Goal: Information Seeking & Learning: Learn about a topic

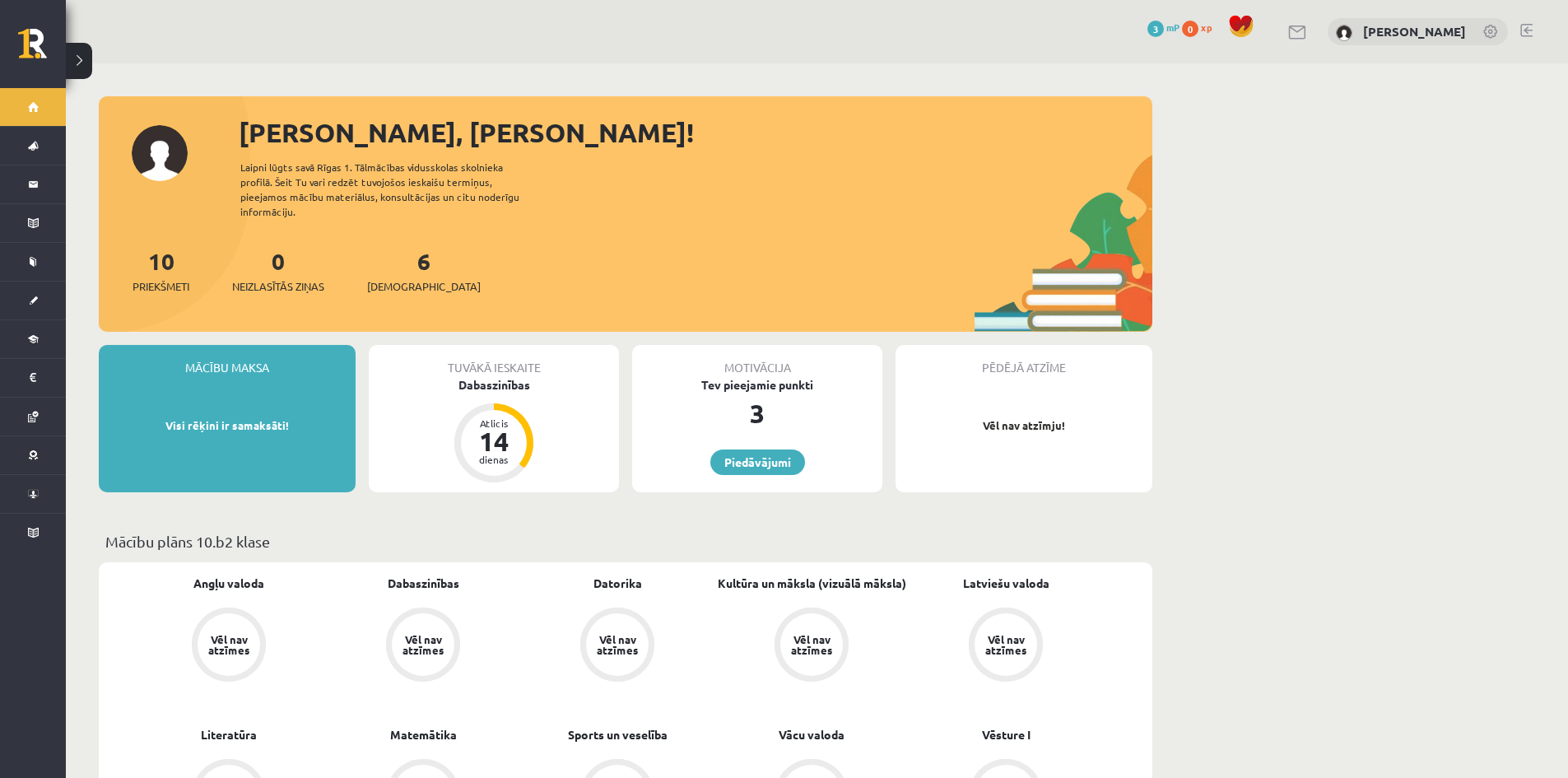
drag, startPoint x: 499, startPoint y: 355, endPoint x: 488, endPoint y: 366, distance: 15.6
click at [499, 355] on div "Tuvākā ieskaite" at bounding box center [494, 360] width 250 height 31
click at [488, 376] on div "Dabaszinības" at bounding box center [494, 385] width 250 height 18
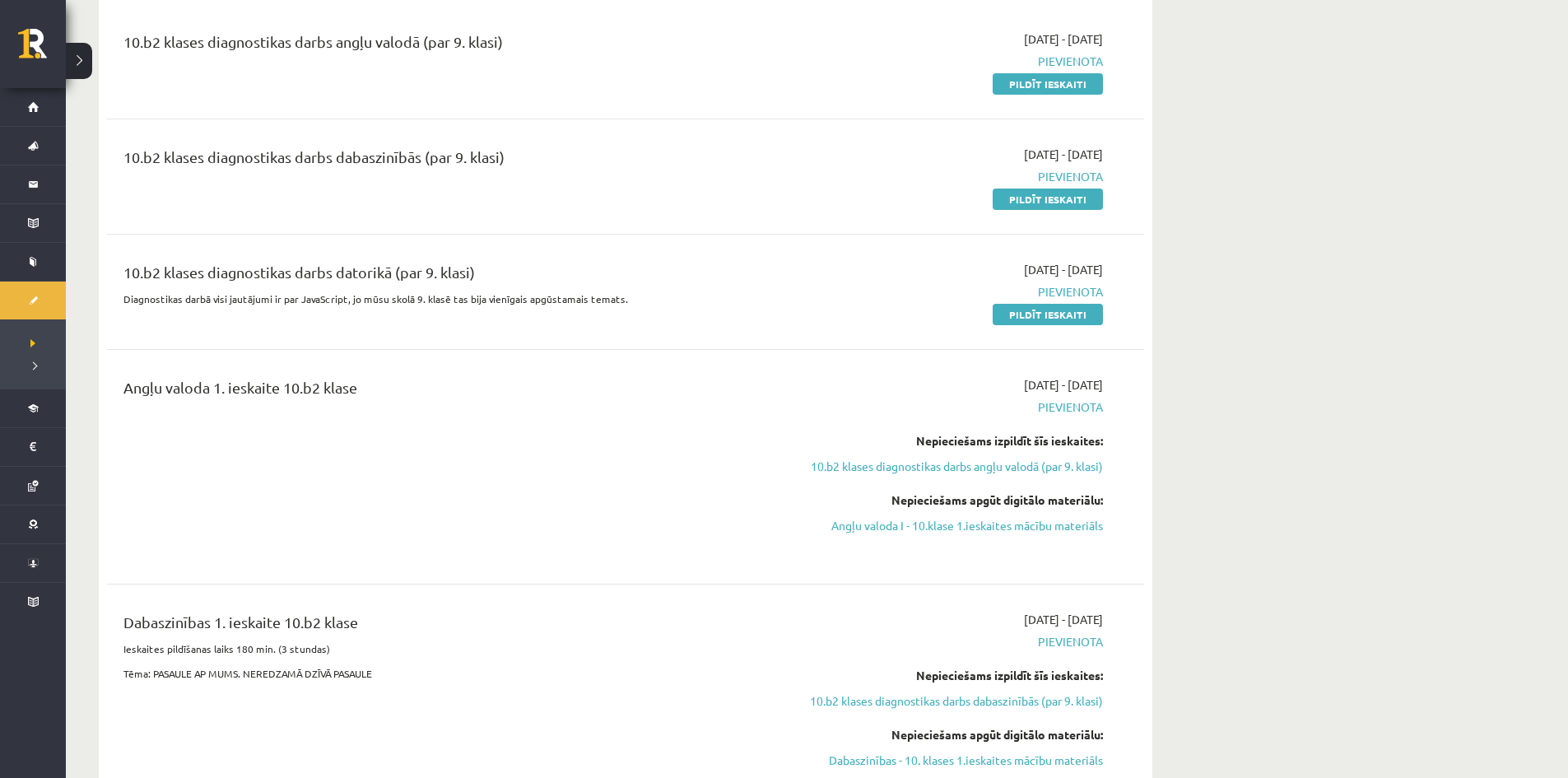
scroll to position [329, 0]
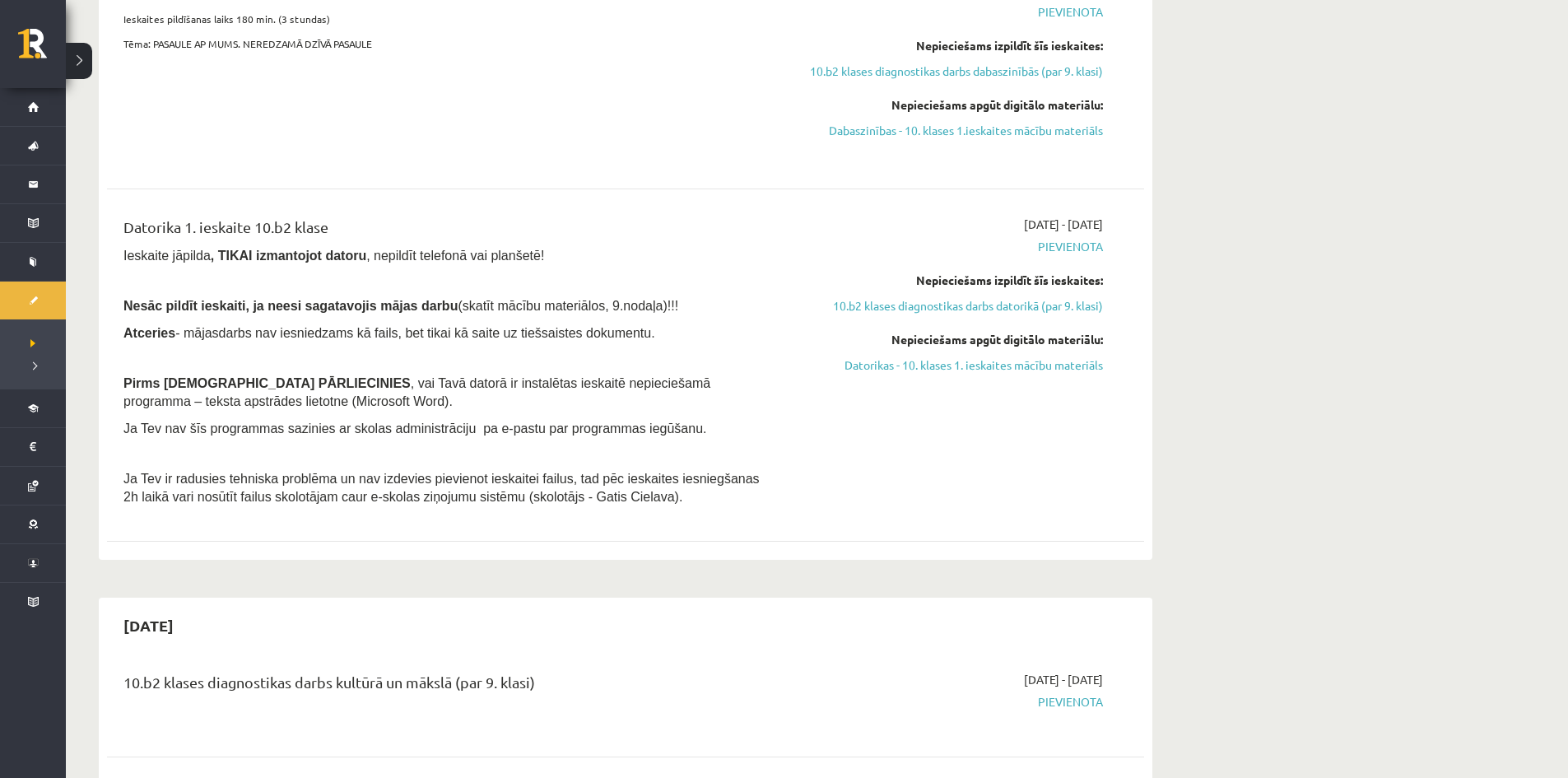
scroll to position [659, 0]
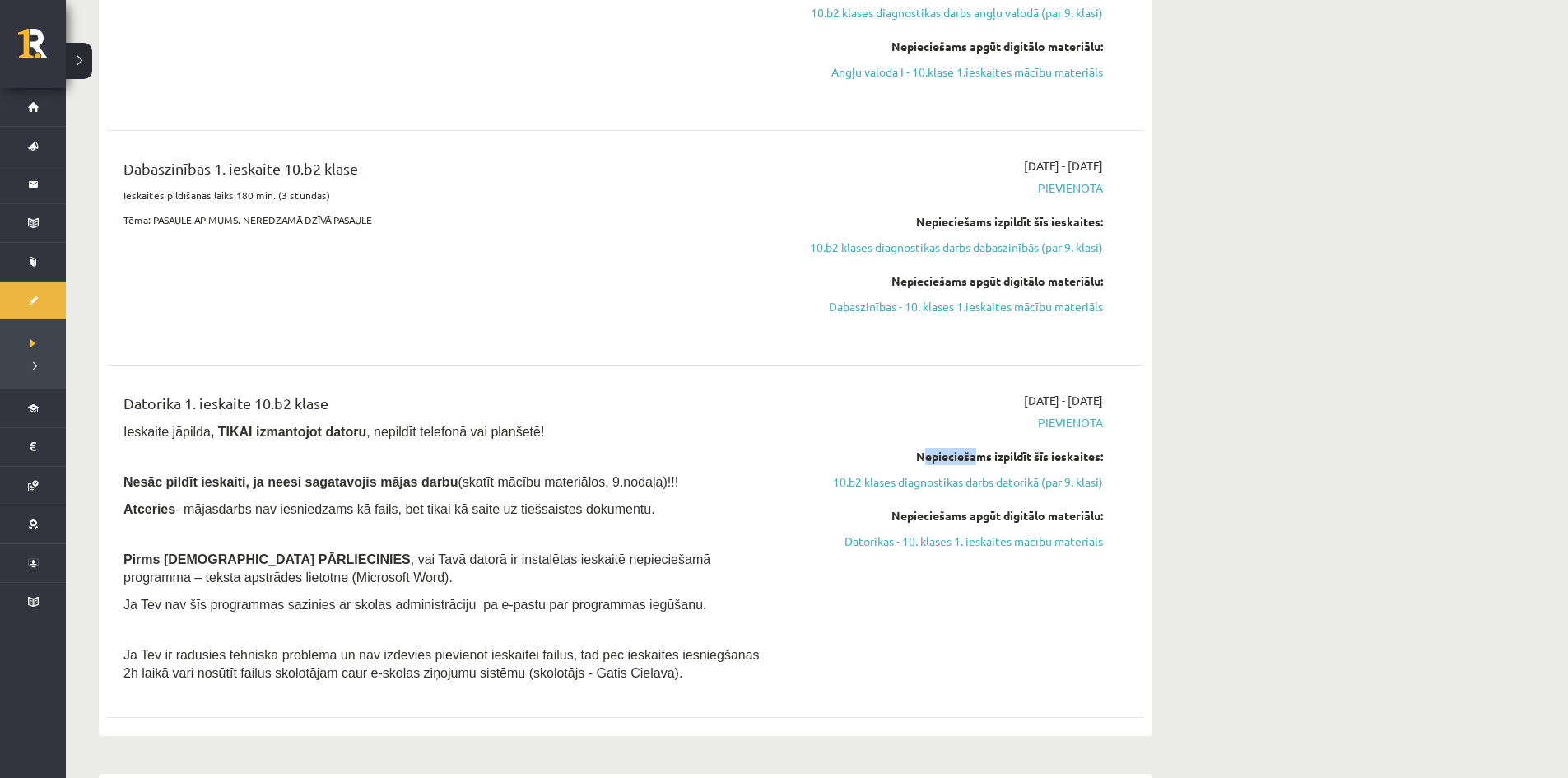
drag, startPoint x: 906, startPoint y: 453, endPoint x: 1360, endPoint y: 438, distance: 454.2
click at [1135, 603] on div "Datorika 1. ieskaite 10.b2 klase Ieskaite jāpilda , TIKAI izmantojot datoru , n…" at bounding box center [626, 541] width 1037 height 332
drag, startPoint x: 892, startPoint y: 514, endPoint x: 1104, endPoint y: 520, distance: 212.1
click at [1104, 520] on div "2025-09-01 - 2025-09-15 Pievienota Nepieciešams izpildīt šīs ieskaites: 10.b2 k…" at bounding box center [948, 542] width 335 height 299
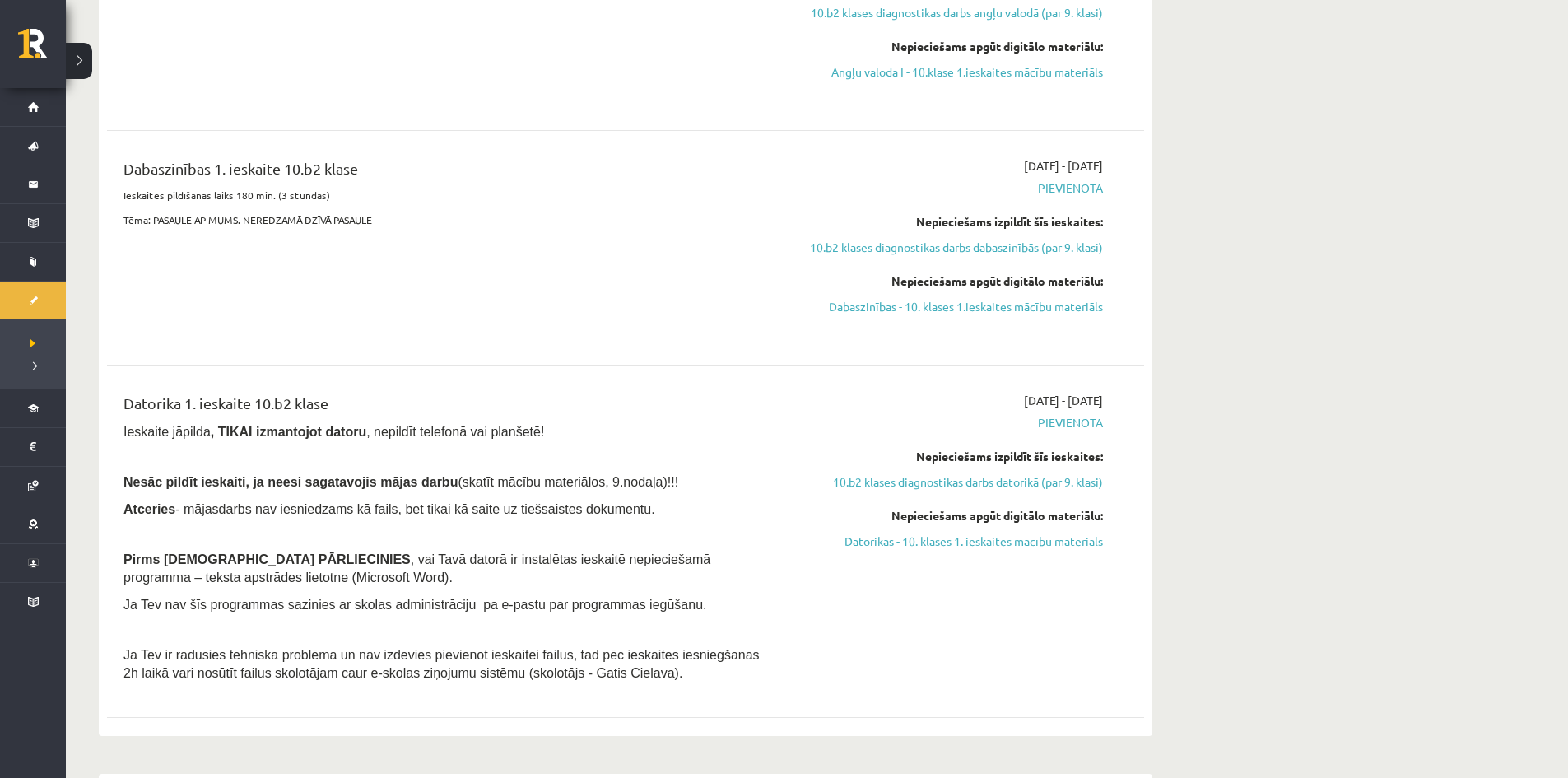
click at [657, 464] on p at bounding box center [446, 456] width 644 height 15
click at [961, 482] on link "10.b2 klases diagnostikas darbs datorikā (par 9. klasi)" at bounding box center [948, 482] width 311 height 18
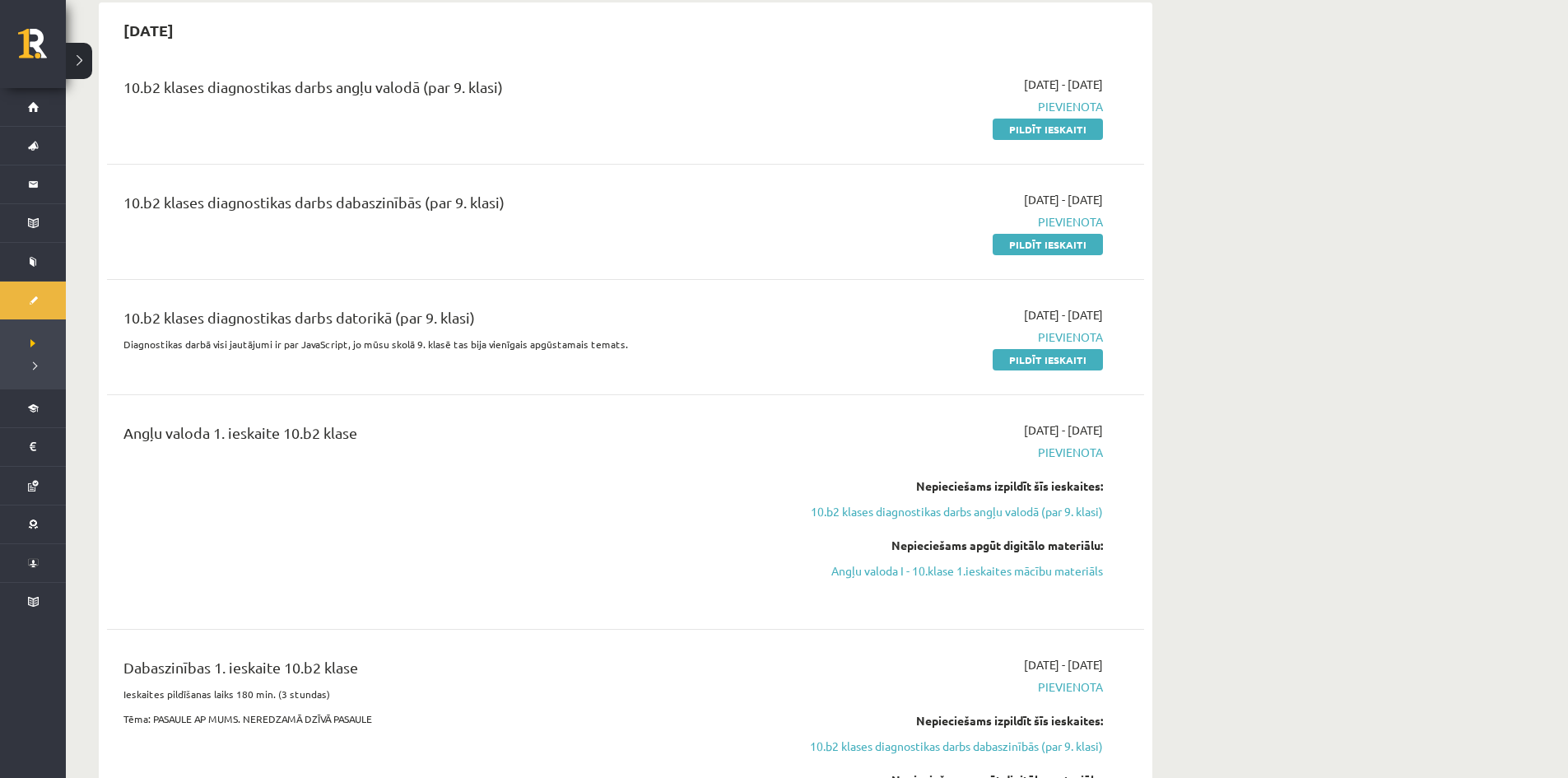
scroll to position [120, 0]
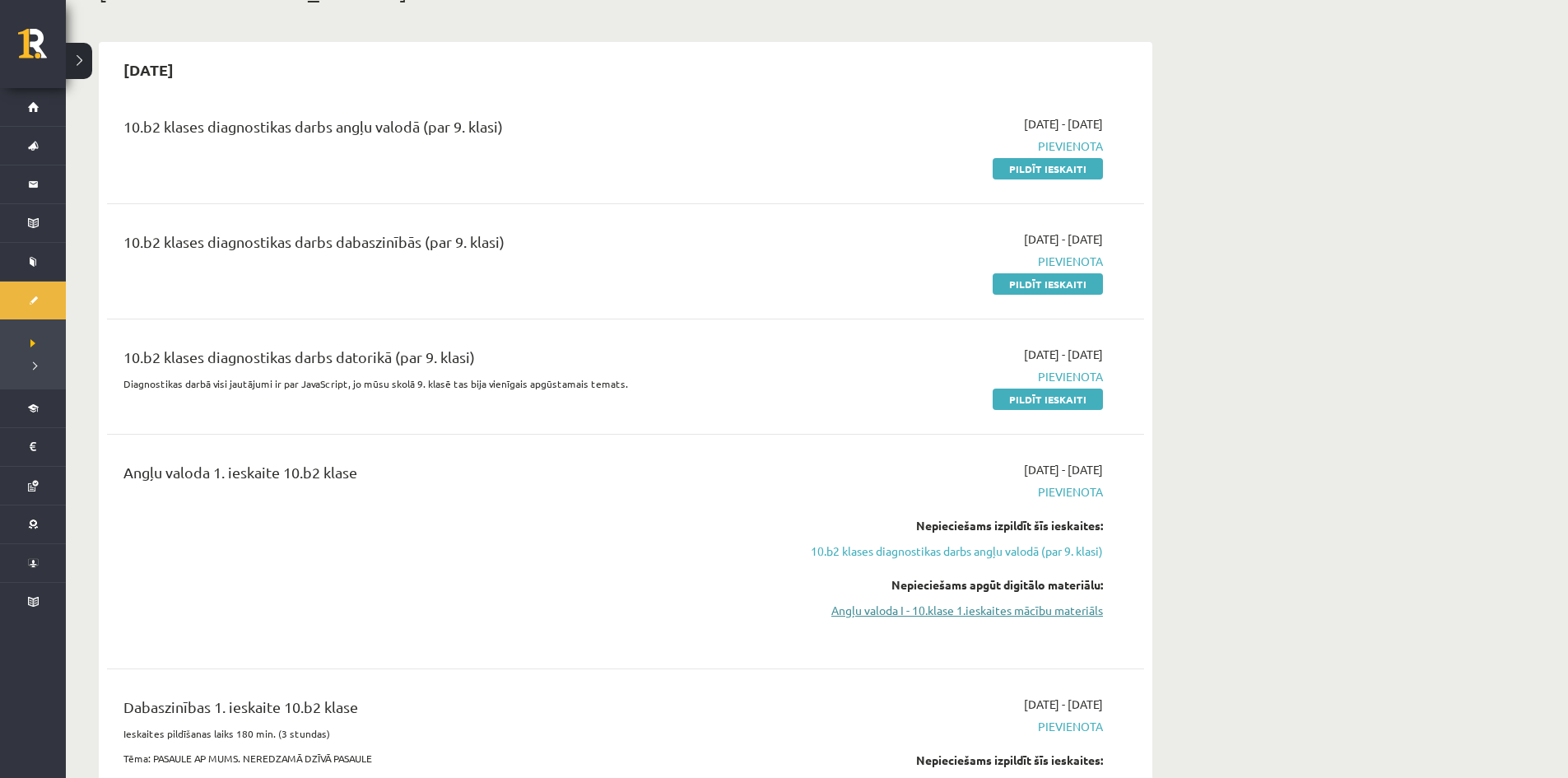
click at [965, 609] on link "Angļu valoda I - 10.klase 1.ieskaites mācību materiāls" at bounding box center [948, 611] width 311 height 18
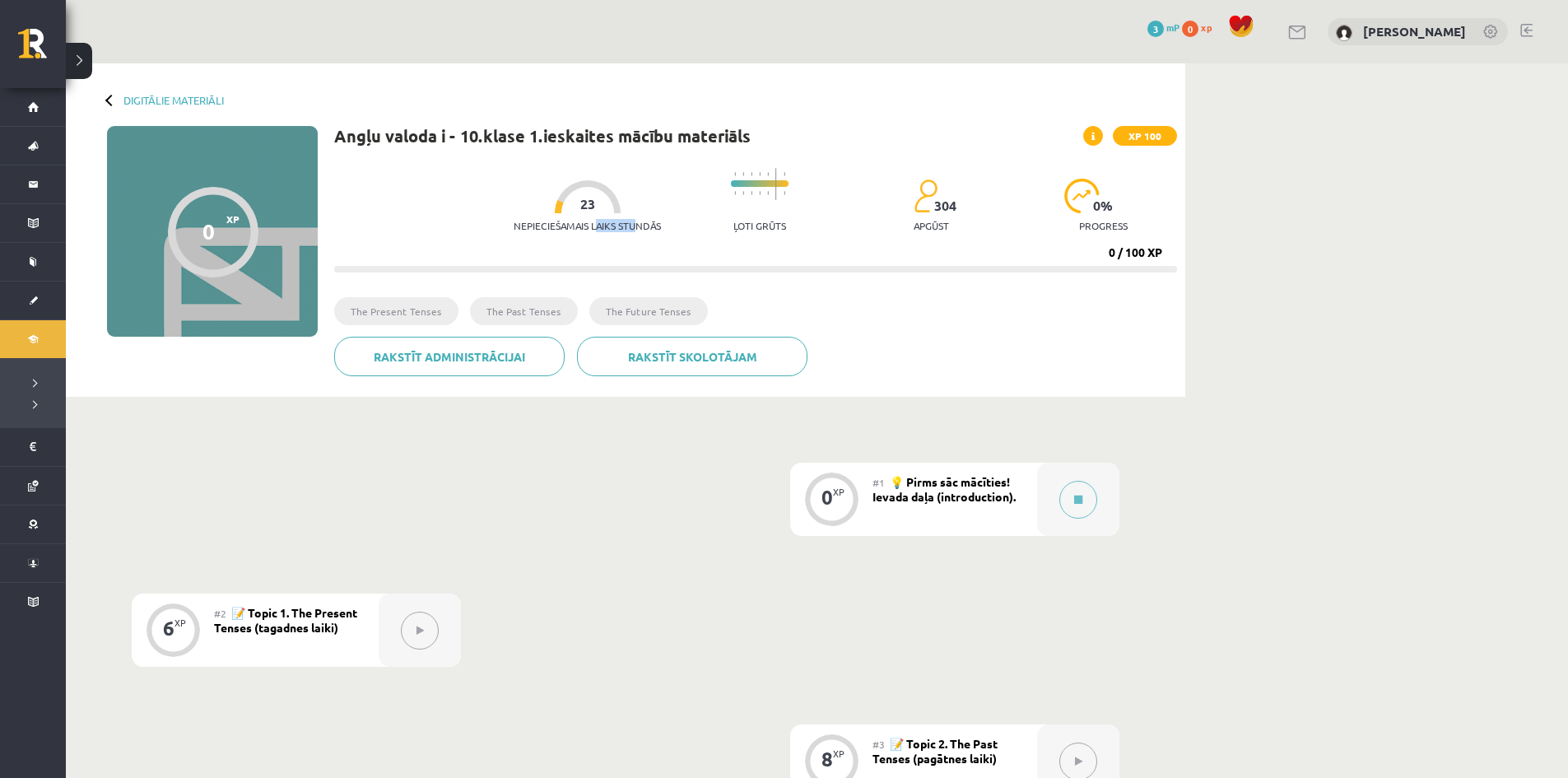
drag, startPoint x: 582, startPoint y: 224, endPoint x: 628, endPoint y: 225, distance: 46.0
click at [628, 225] on p "Nepieciešamais laiks stundās" at bounding box center [587, 225] width 147 height 12
click at [641, 246] on div "Nepieciešamais laiks stundās 23 Ļoti grūts 304 apgūst 0 % progress 0 / 100 XP" at bounding box center [756, 215] width 842 height 112
drag, startPoint x: 568, startPoint y: 200, endPoint x: 612, endPoint y: 219, distance: 47.9
click at [601, 207] on div at bounding box center [588, 196] width 65 height 33
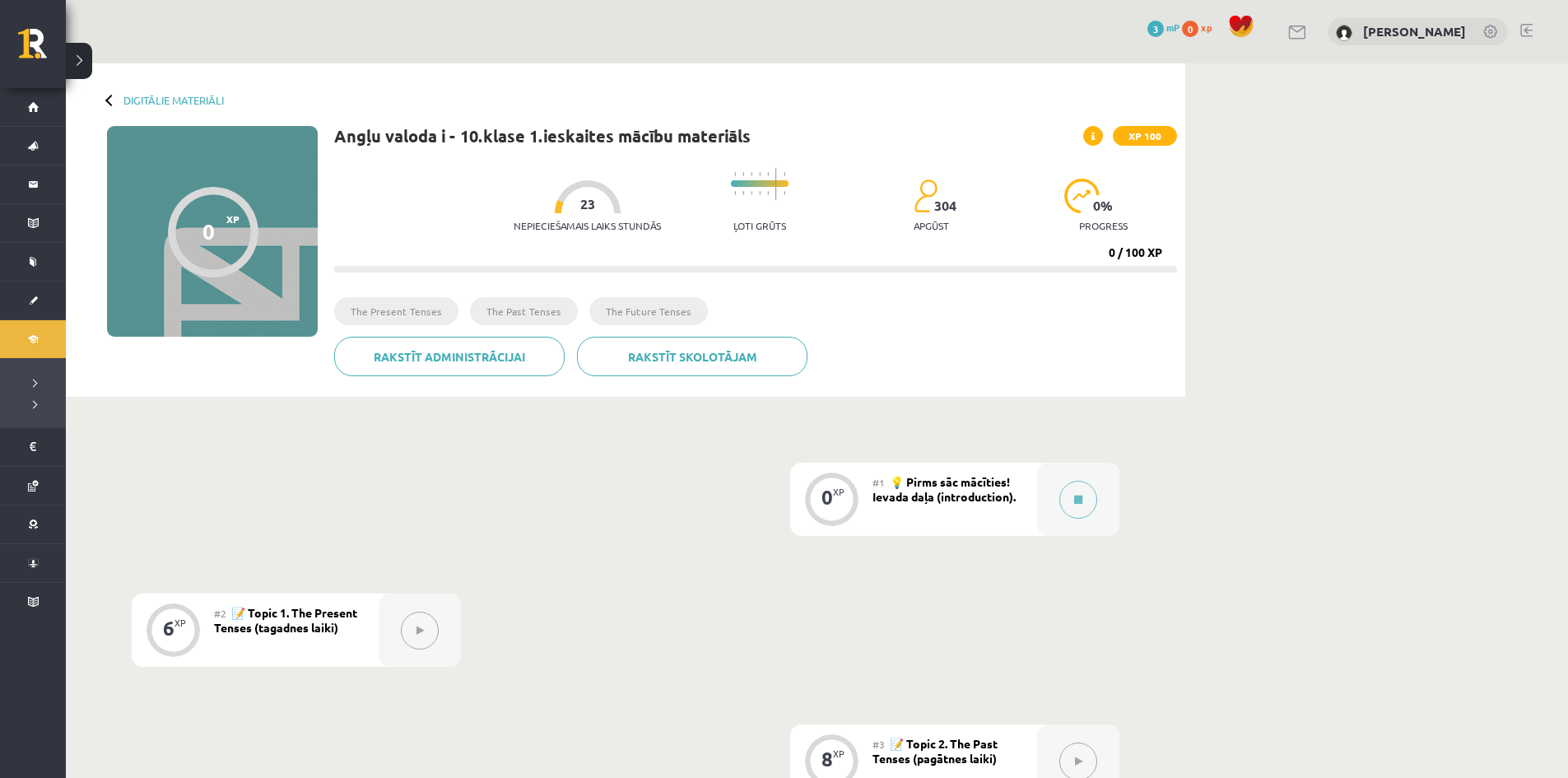
click at [979, 366] on div "Rakstīt skolotājam Rakstīt administrācijai" at bounding box center [756, 362] width 842 height 52
drag, startPoint x: 936, startPoint y: 227, endPoint x: 980, endPoint y: 228, distance: 44.0
click at [985, 228] on div "Nepieciešamais laiks stundās 23 Ļoti grūts 304 apgūst 0 % progress" at bounding box center [845, 200] width 664 height 81
drag, startPoint x: 958, startPoint y: 206, endPoint x: 965, endPoint y: 226, distance: 21.2
click at [981, 206] on div "Nepieciešamais laiks stundās 23 Ļoti grūts 304 apgūst 0 % progress" at bounding box center [845, 200] width 664 height 81
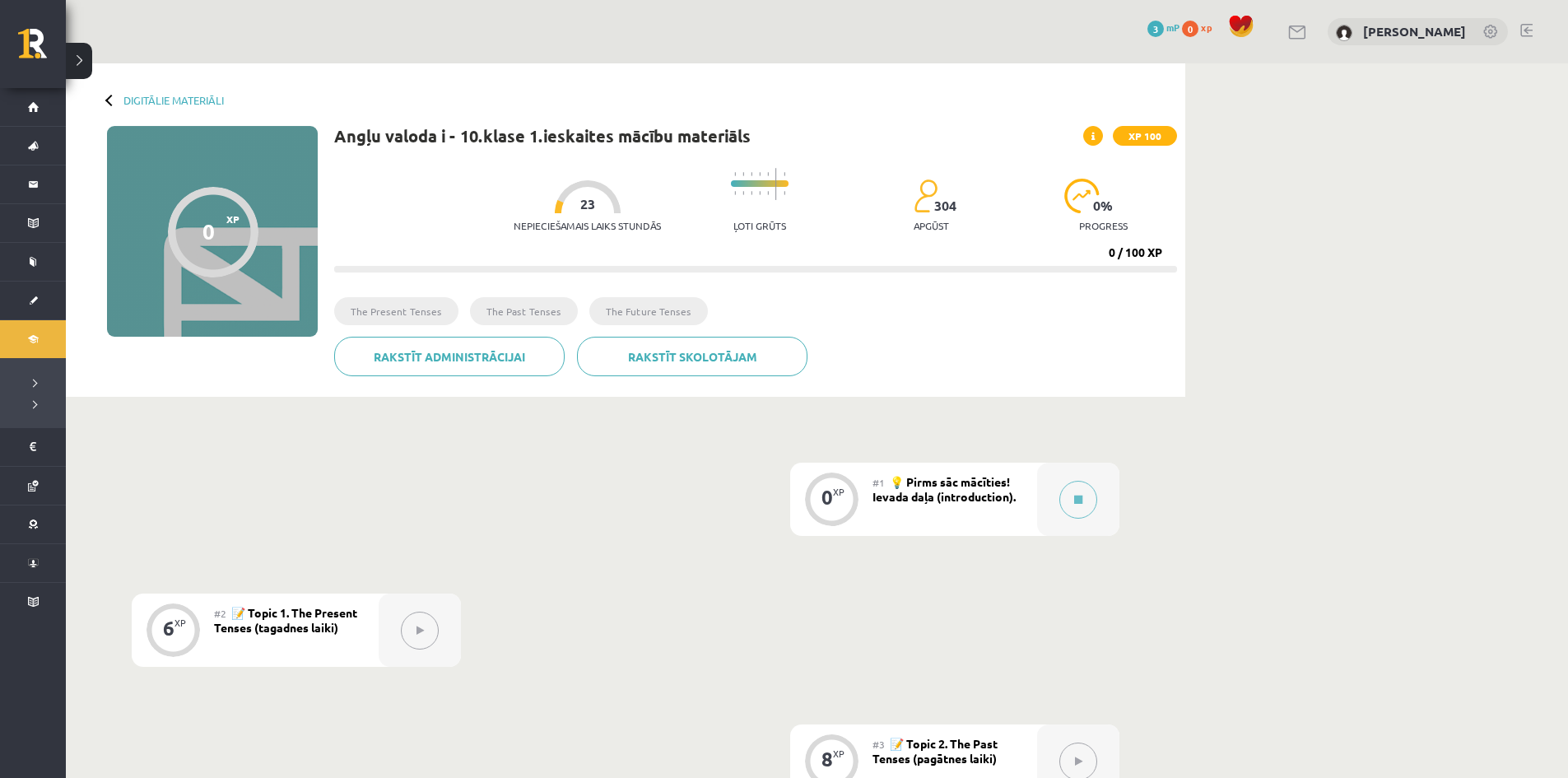
click at [951, 289] on div "Angļu valoda i - 10.klase 1.ieskaites mācību materiāls XP 100 Nepieciešamais la…" at bounding box center [756, 257] width 842 height 263
click at [1072, 504] on button at bounding box center [1078, 499] width 38 height 38
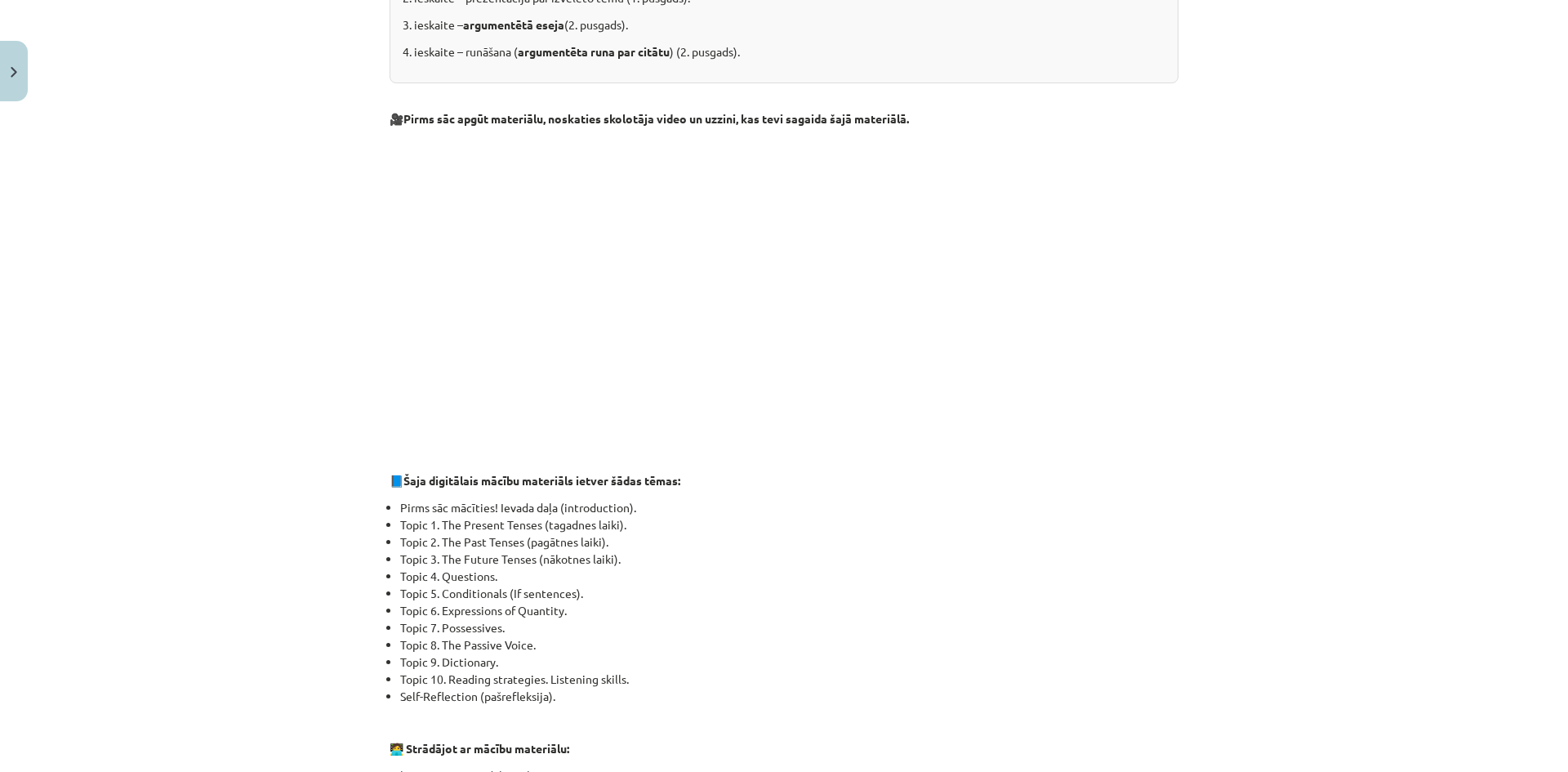
scroll to position [869, 0]
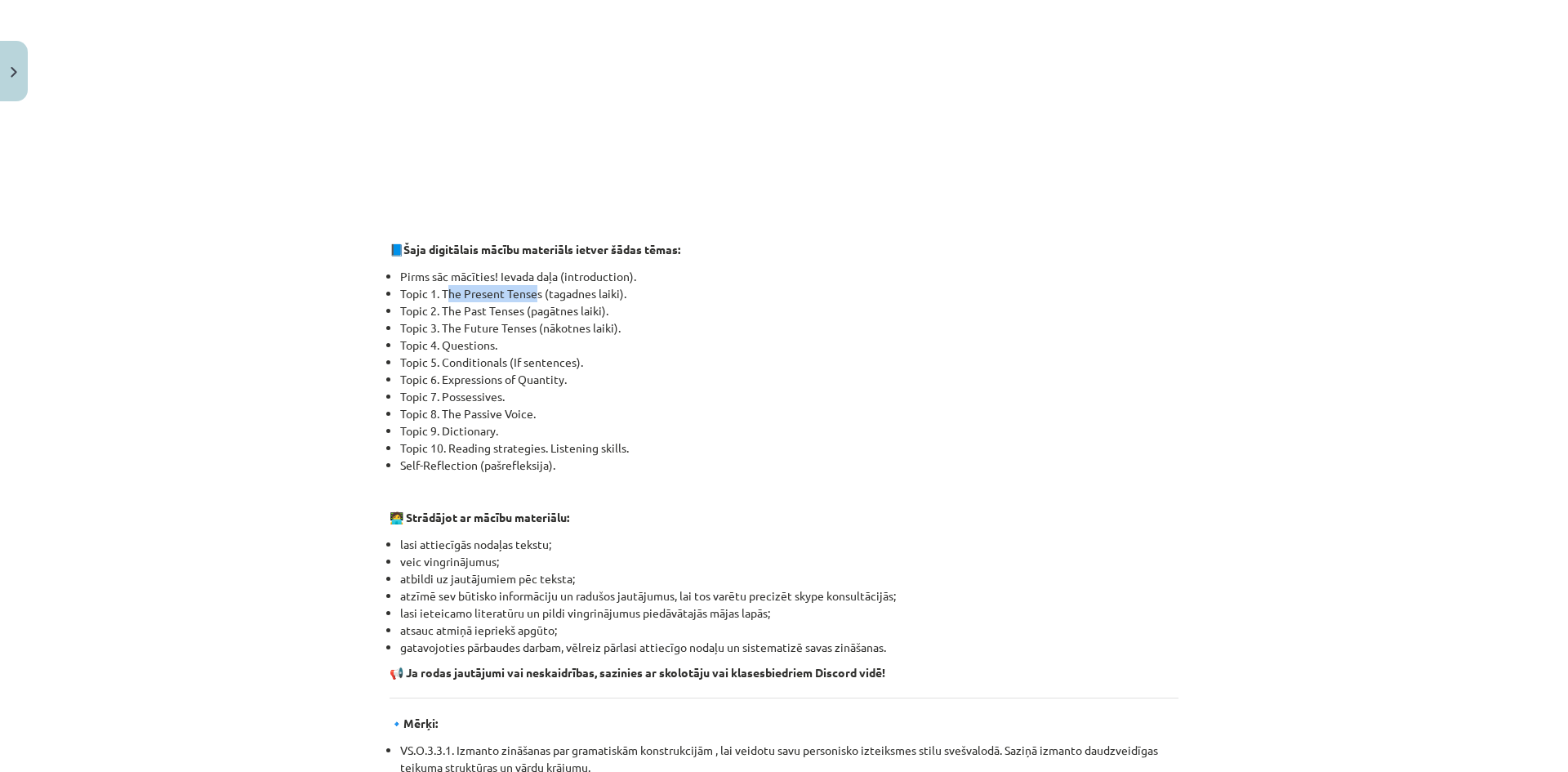
click at [530, 298] on li "Topic 1. The Present Tenses (tagadnes laiki)." at bounding box center [789, 294] width 778 height 18
drag, startPoint x: 472, startPoint y: 306, endPoint x: 521, endPoint y: 319, distance: 50.7
click at [519, 307] on li "Topic 2. The Past Tenses (pagātnes laiki)." at bounding box center [789, 311] width 778 height 18
click at [508, 345] on li "Topic 4. Questions." at bounding box center [789, 345] width 778 height 18
drag, startPoint x: 478, startPoint y: 342, endPoint x: 497, endPoint y: 373, distance: 36.4
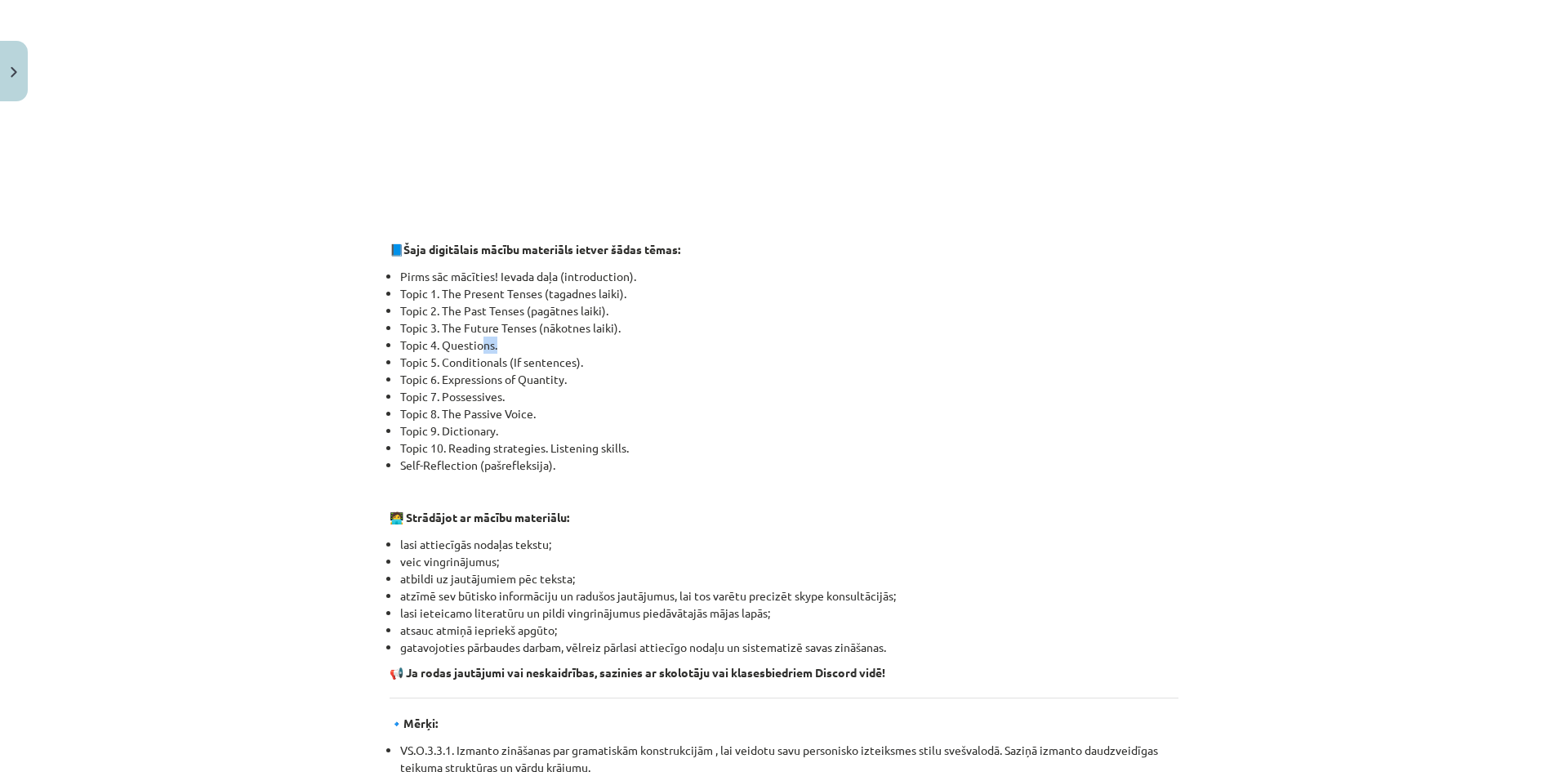
click at [519, 348] on li "Topic 4. Questions." at bounding box center [789, 345] width 778 height 18
drag, startPoint x: 443, startPoint y: 404, endPoint x: 477, endPoint y: 421, distance: 38.0
click at [484, 413] on ul "Pirms sāc mācīties! Ievada daļa (introduction). Topic 1. The Present Tenses (ta…" at bounding box center [784, 371] width 788 height 206
drag, startPoint x: 436, startPoint y: 437, endPoint x: 502, endPoint y: 458, distance: 69.3
click at [500, 453] on ul "Pirms sāc mācīties! Ievada daļa (introduction). Topic 1. The Present Tenses (ta…" at bounding box center [784, 371] width 788 height 206
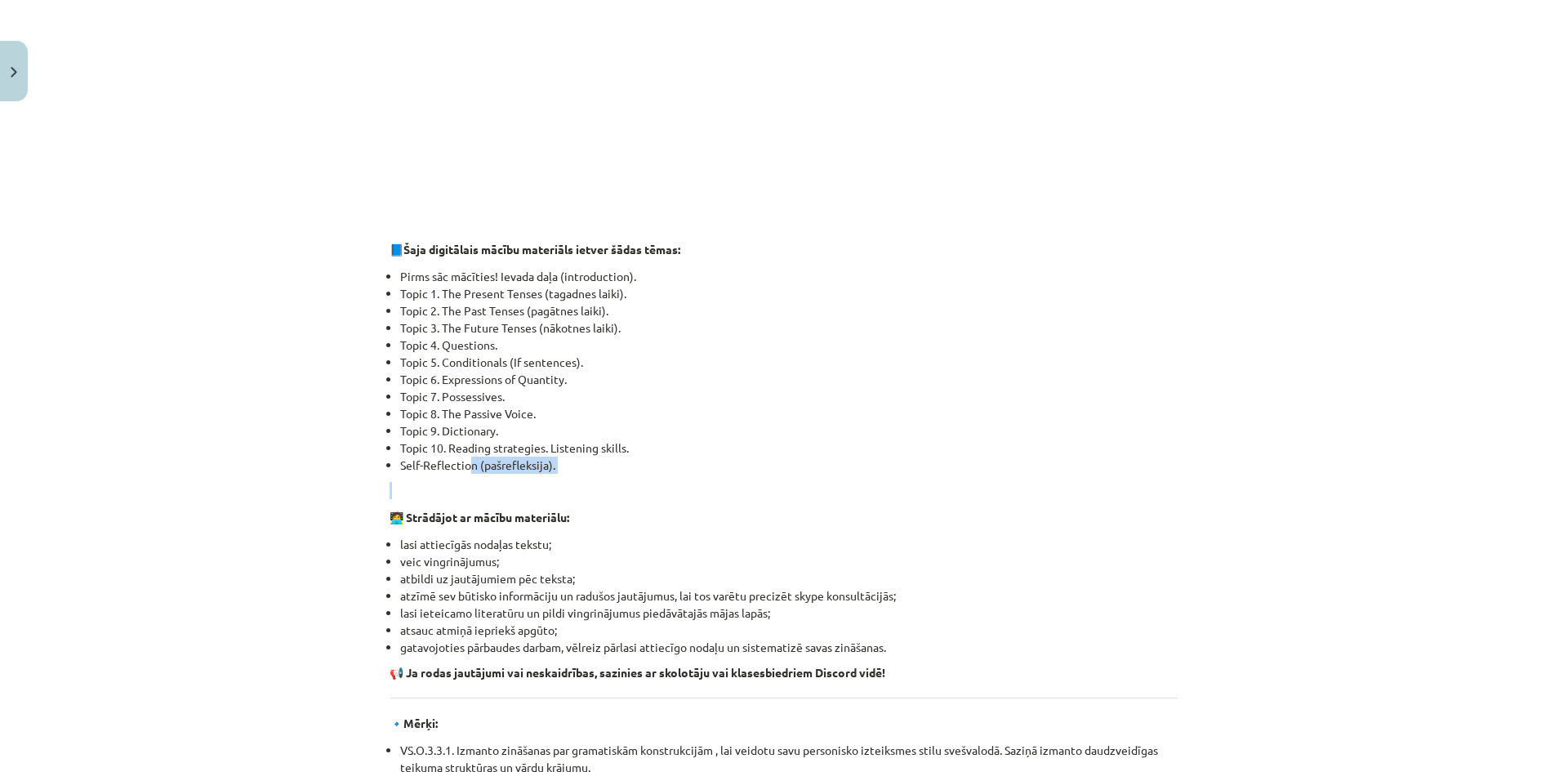
drag, startPoint x: 549, startPoint y: 486, endPoint x: 601, endPoint y: 501, distance: 54.1
click at [577, 494] on div "👋 Esi sveicināts priekšmeta Angļu valoda 1. ieskaites mācību materiāla apguvē. …" at bounding box center [784, 411] width 788 height 1974
click at [630, 491] on p at bounding box center [784, 491] width 788 height 18
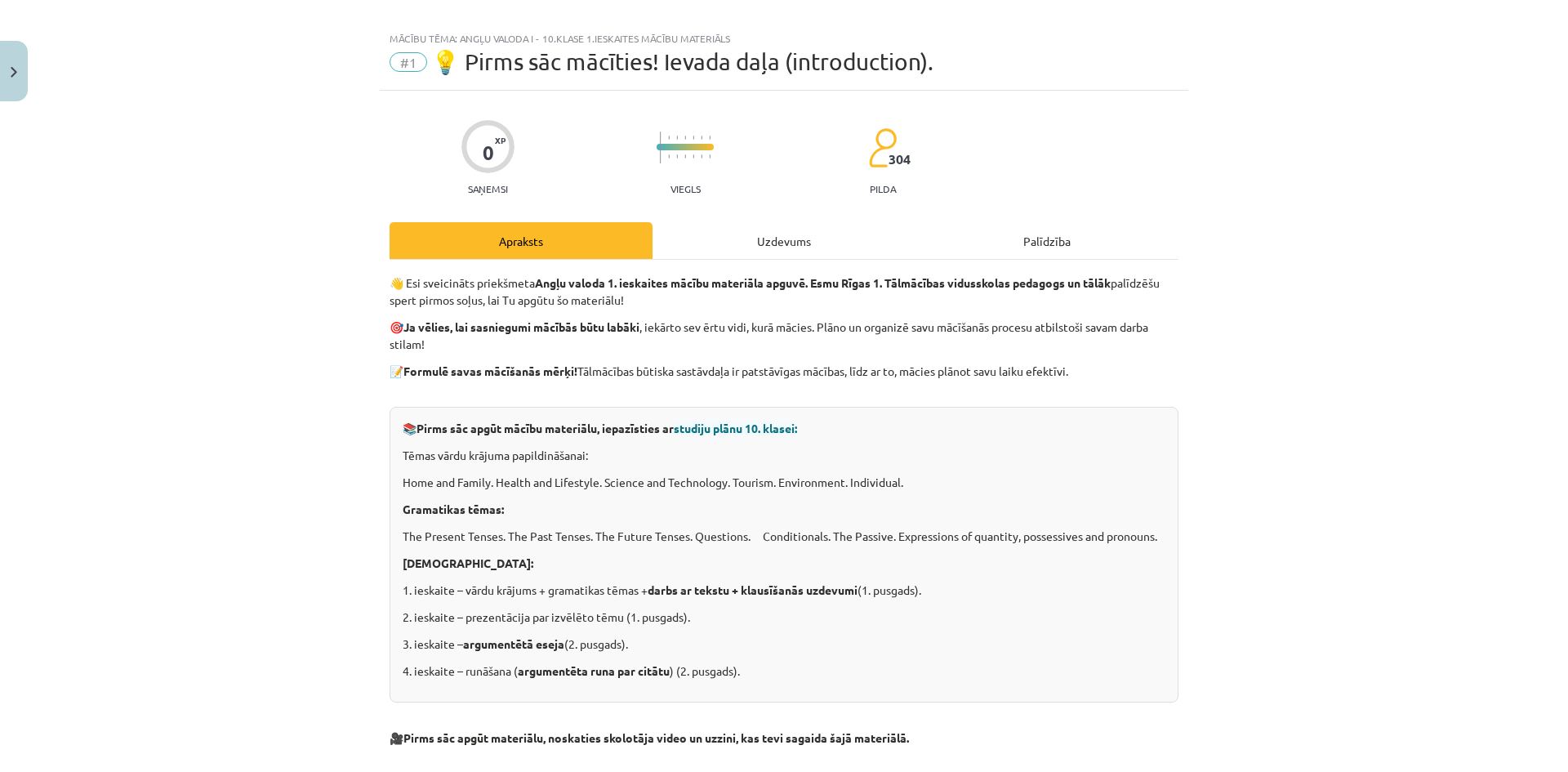
scroll to position [0, 0]
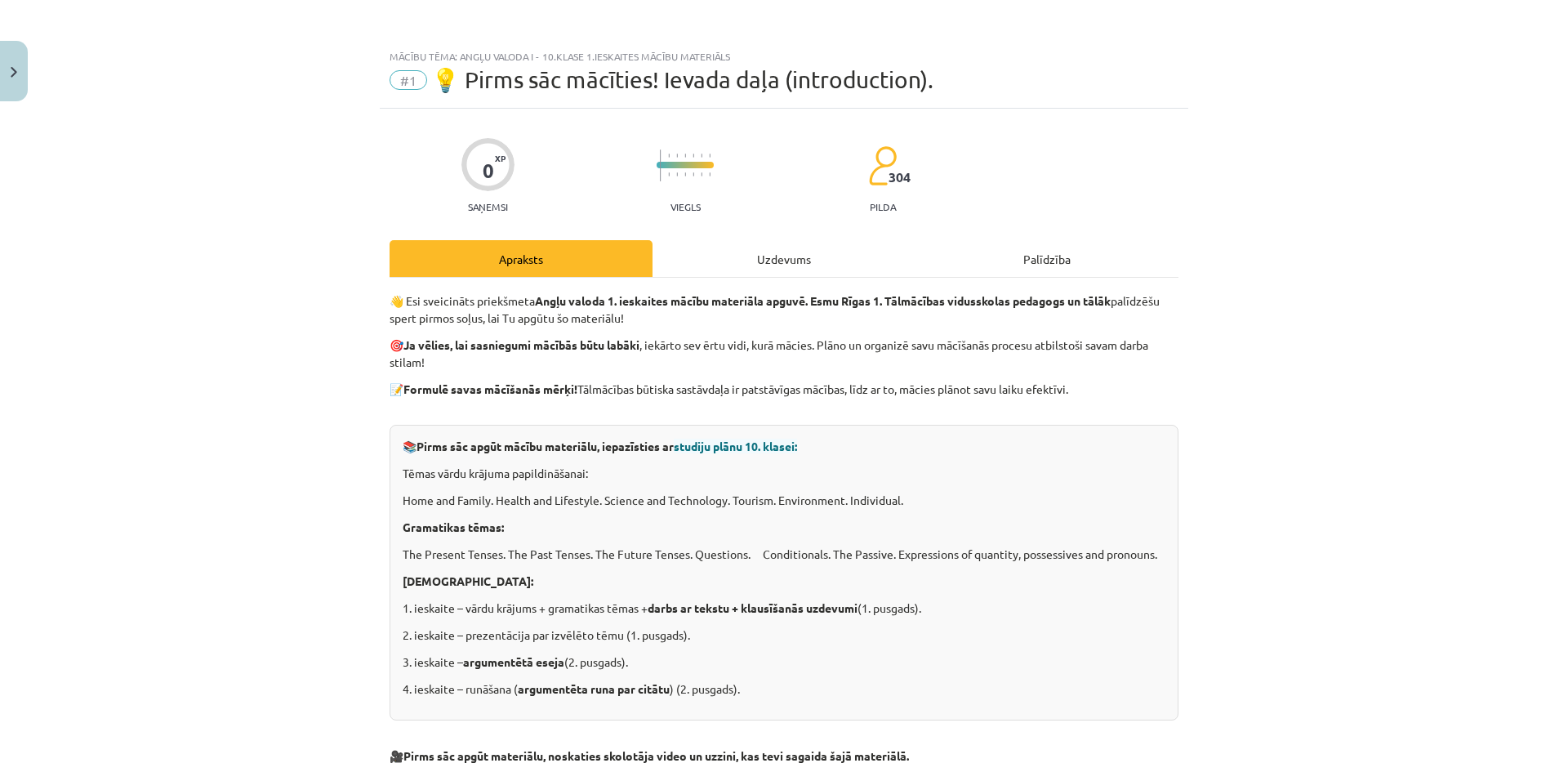
click at [781, 255] on div "Uzdevums" at bounding box center [783, 258] width 263 height 37
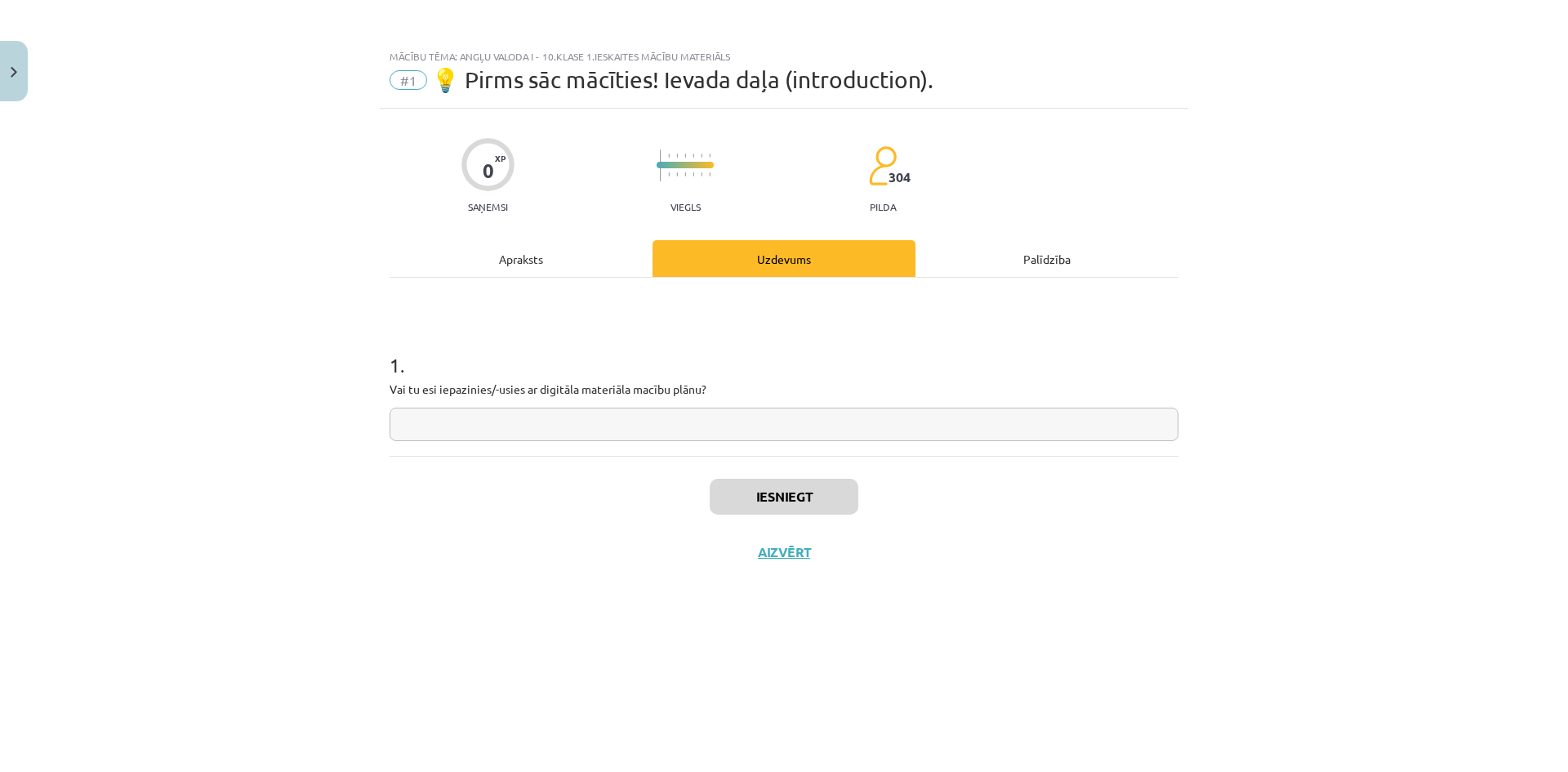
click at [671, 433] on input "text" at bounding box center [784, 424] width 788 height 33
click at [561, 256] on div "Apraksts" at bounding box center [521, 258] width 263 height 37
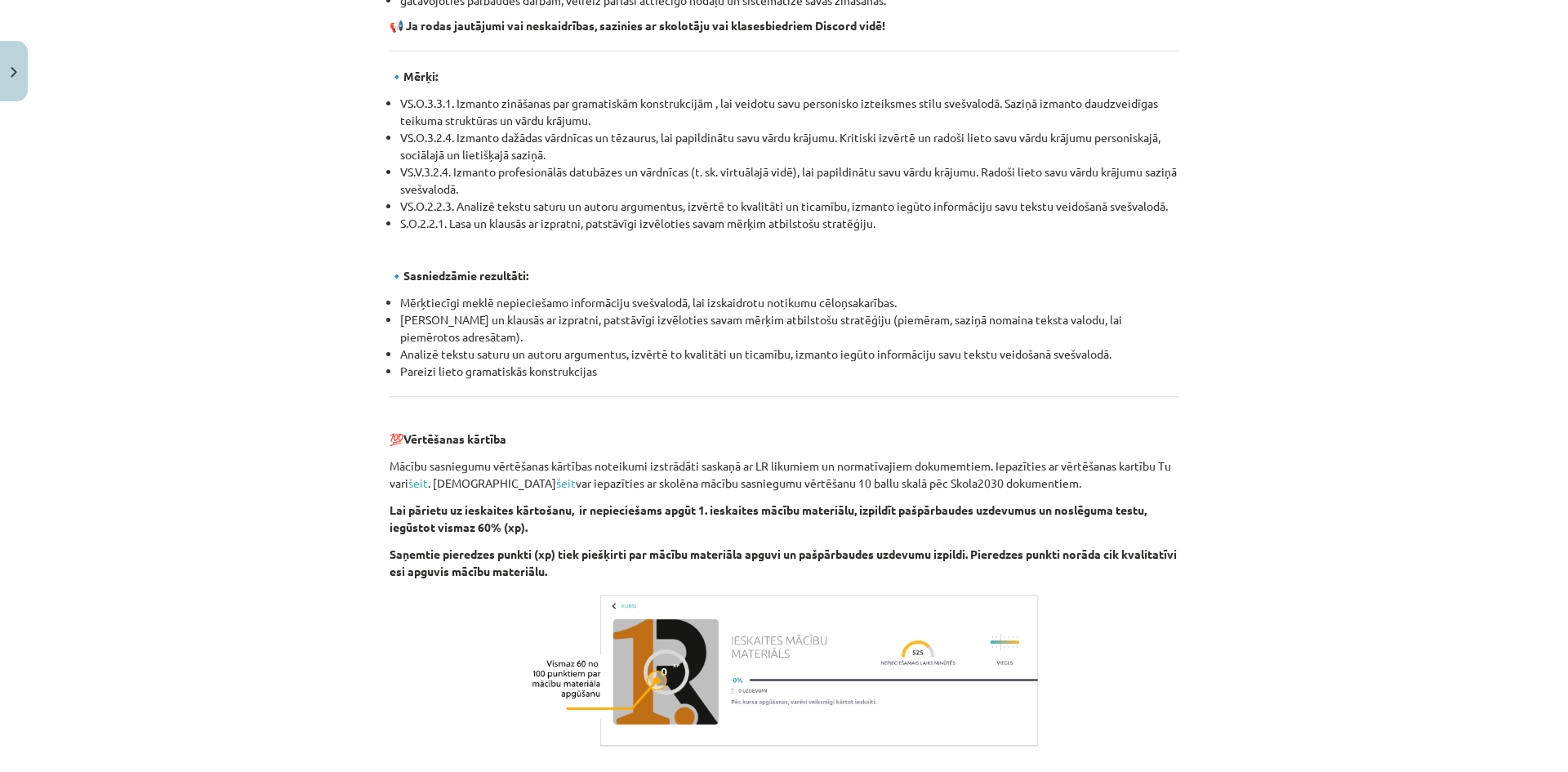
scroll to position [1685, 0]
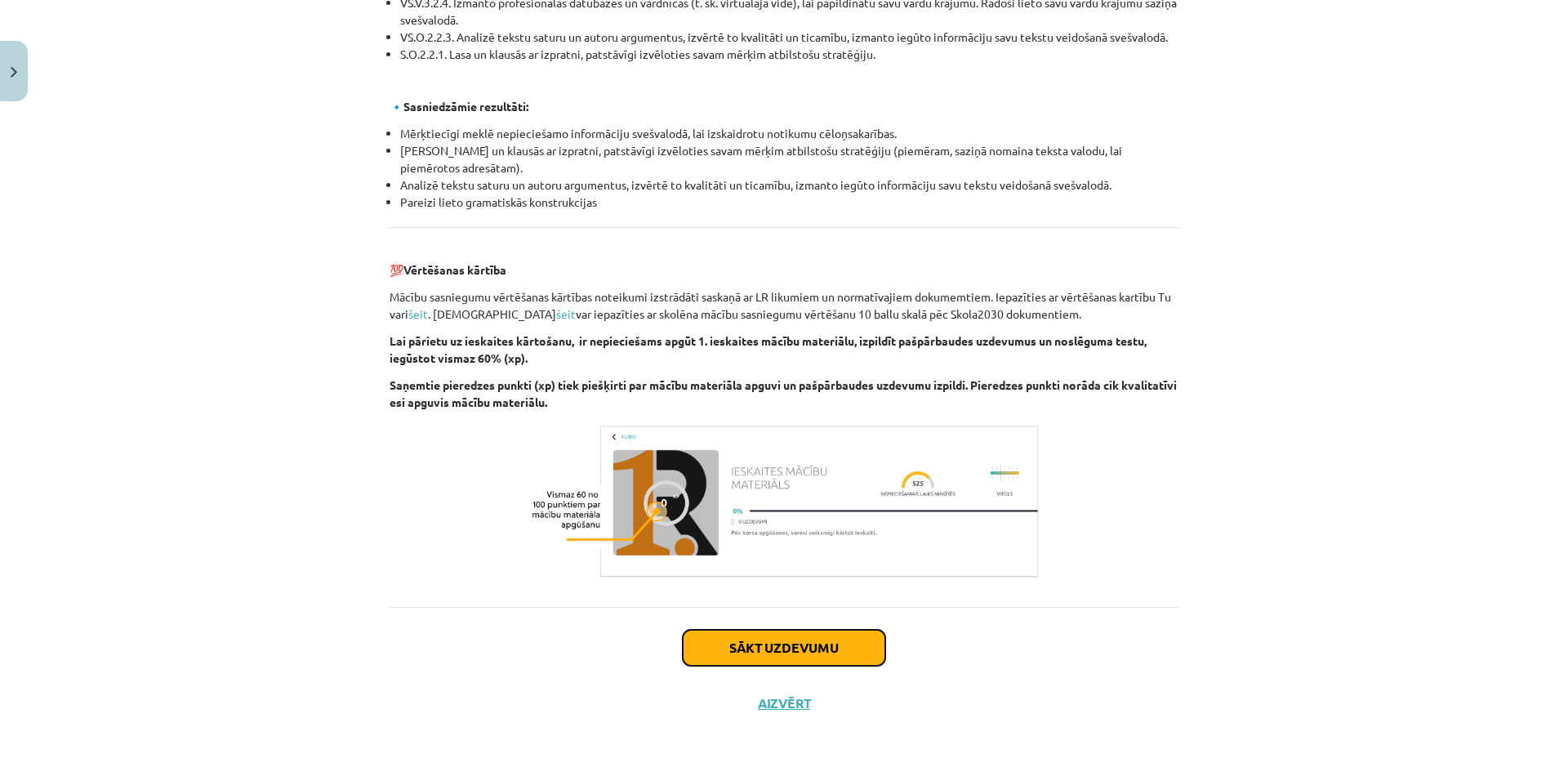
click at [775, 653] on button "Sākt uzdevumu" at bounding box center [783, 647] width 203 height 36
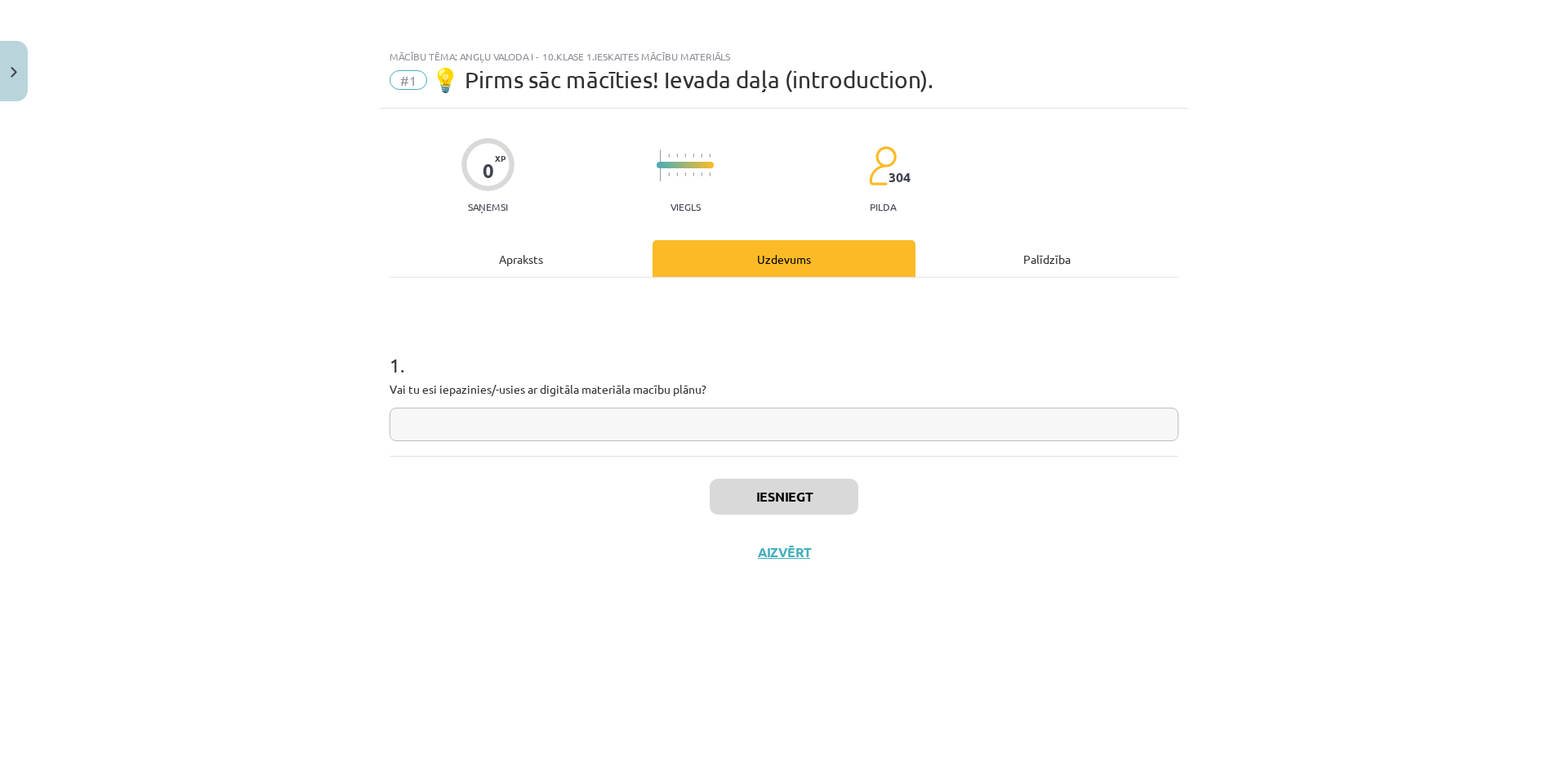
click at [545, 430] on input "text" at bounding box center [784, 424] width 788 height 33
type input "**"
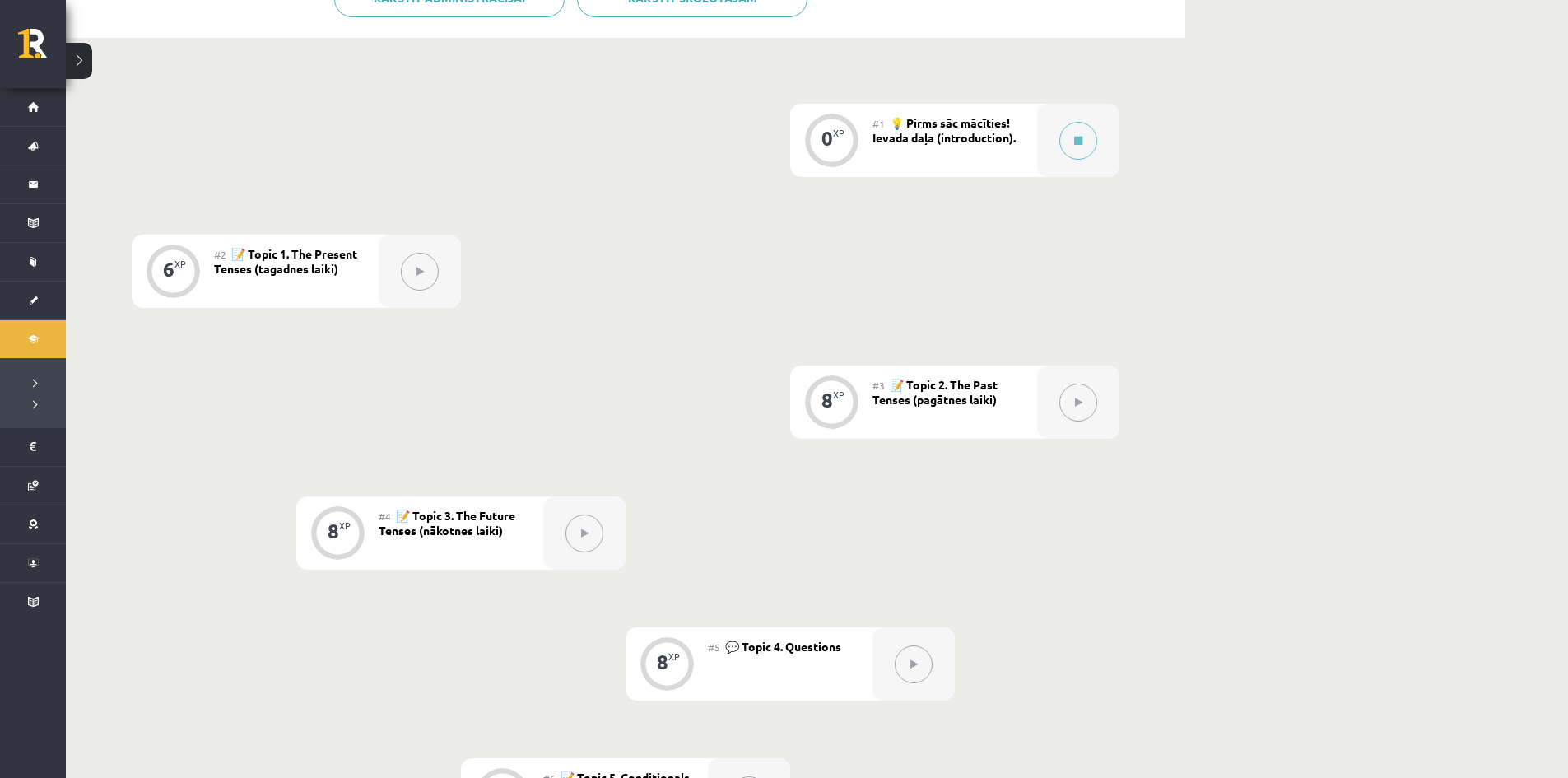
scroll to position [329, 0]
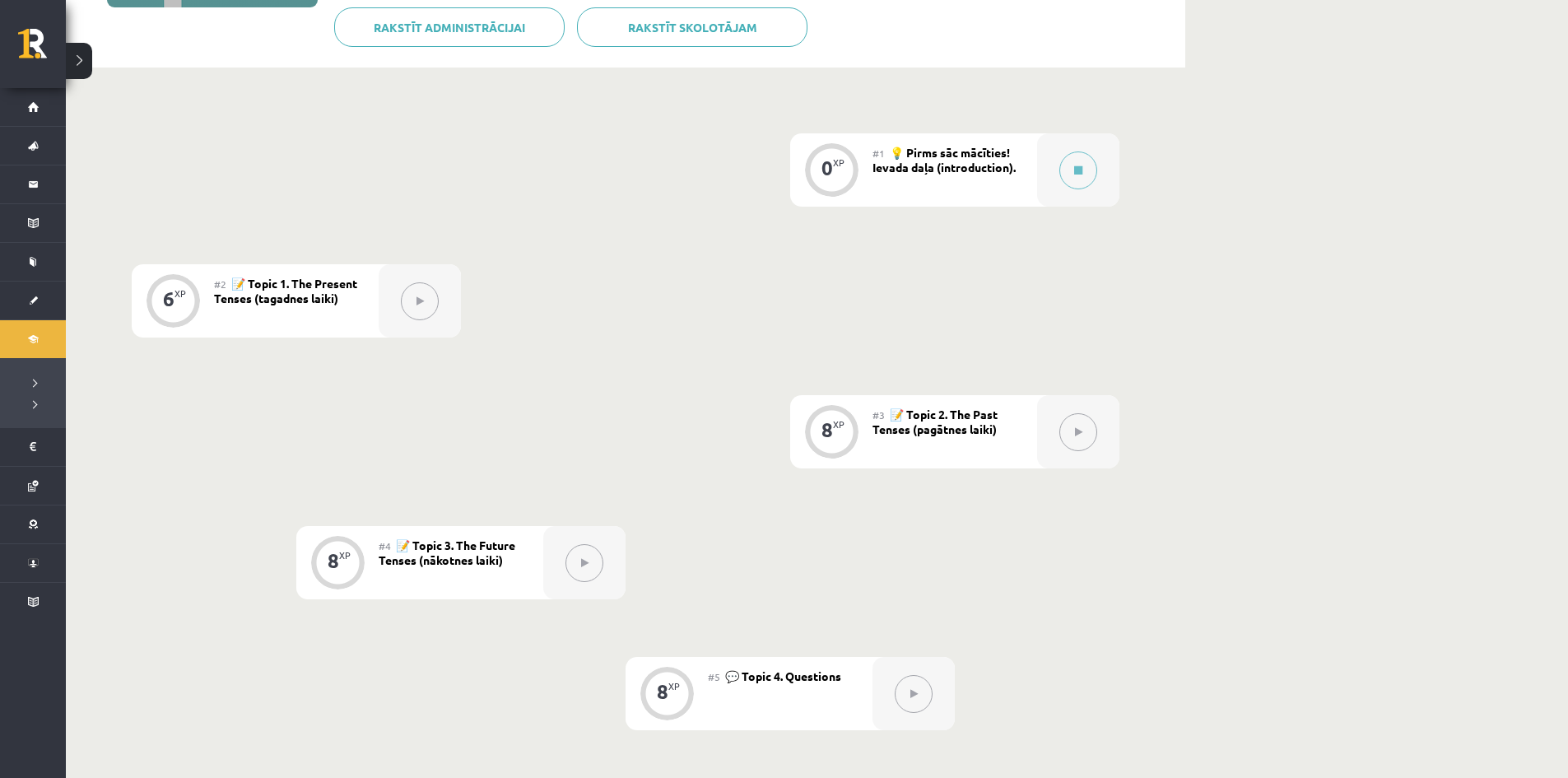
click at [419, 305] on icon at bounding box center [420, 301] width 7 height 10
click at [419, 304] on button at bounding box center [419, 301] width 38 height 38
click at [418, 302] on icon at bounding box center [420, 301] width 7 height 10
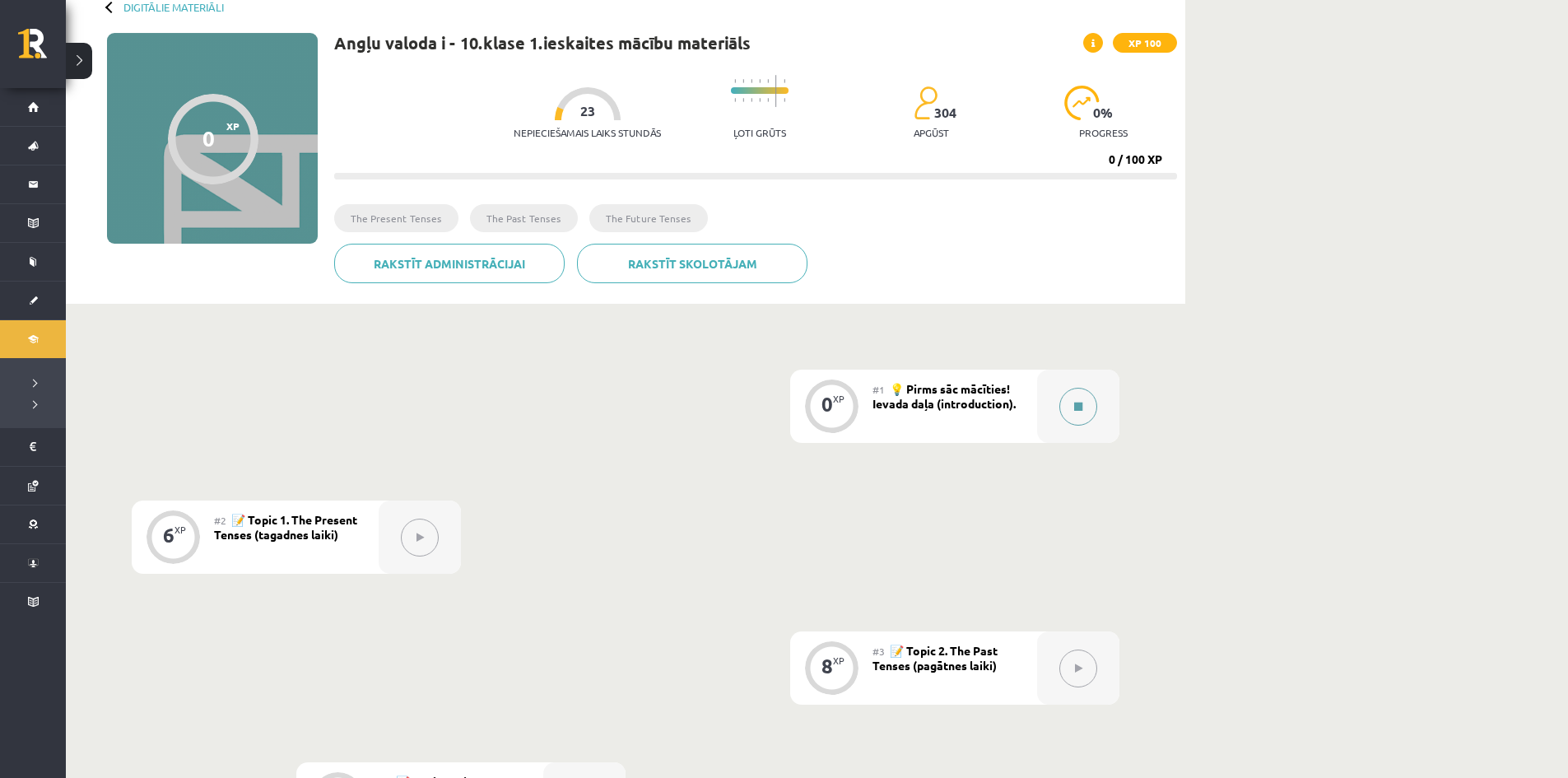
scroll to position [82, 0]
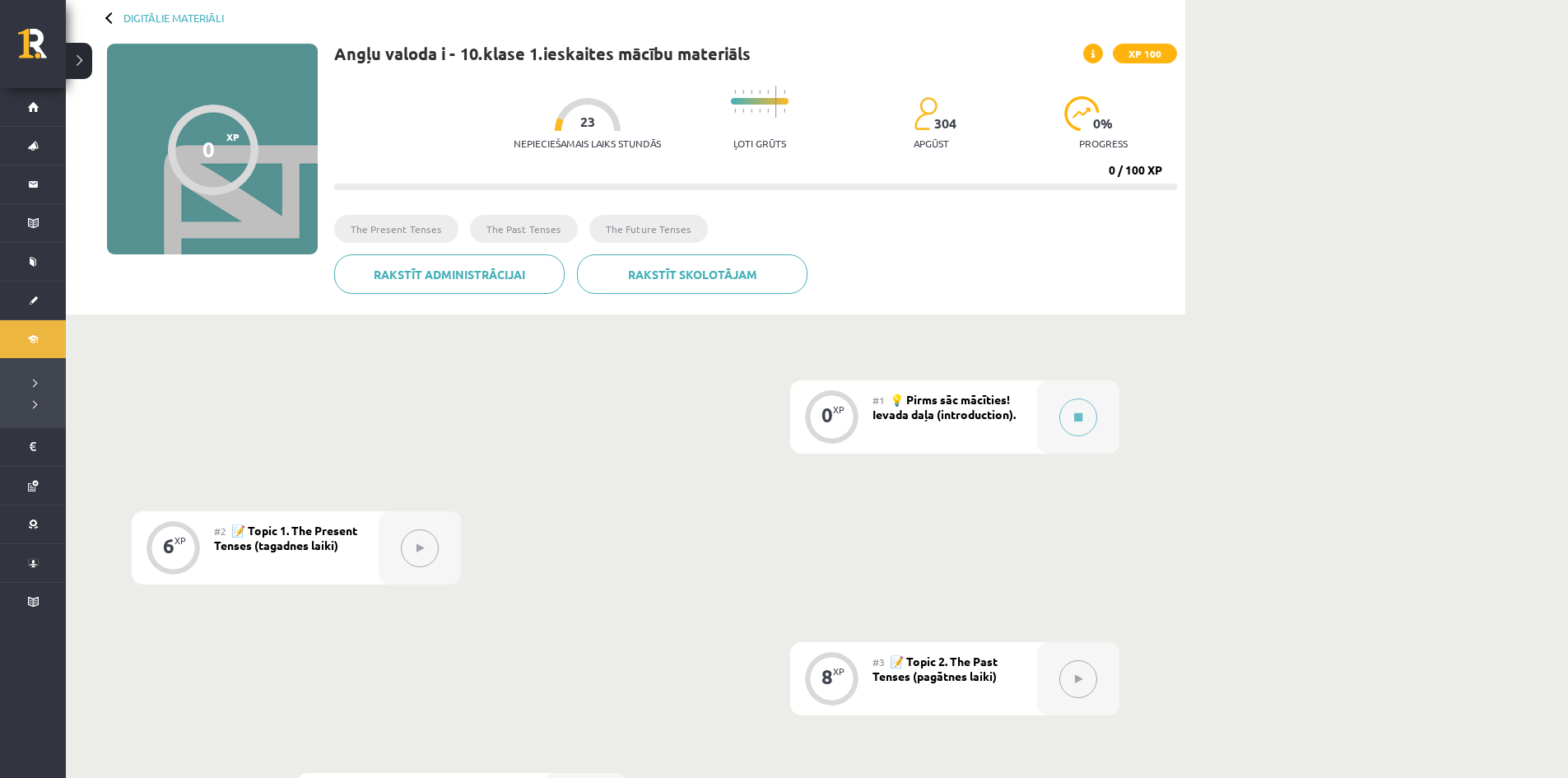
click at [399, 552] on div at bounding box center [419, 548] width 82 height 73
click at [424, 553] on button at bounding box center [419, 548] width 38 height 38
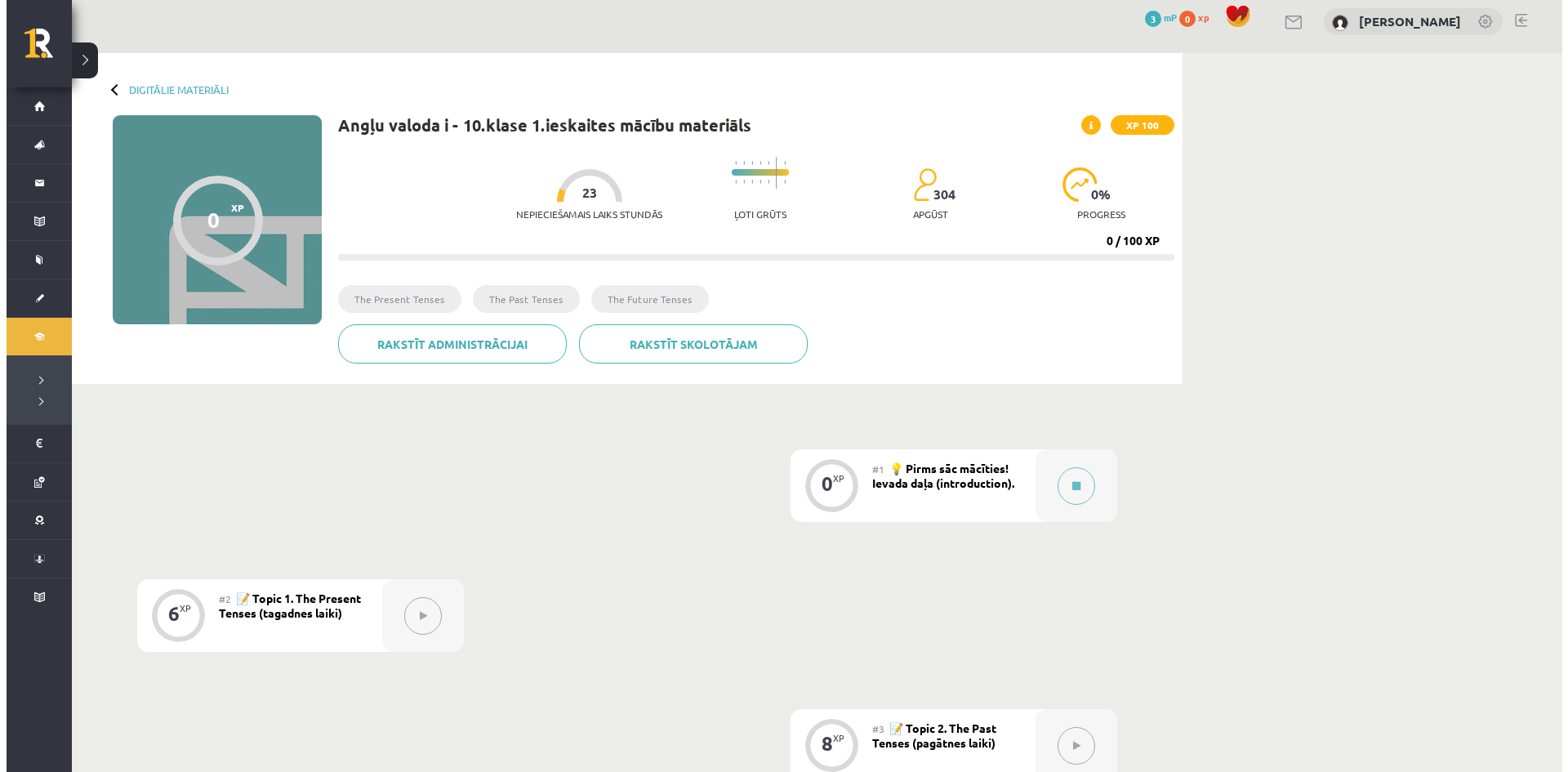
scroll to position [0, 0]
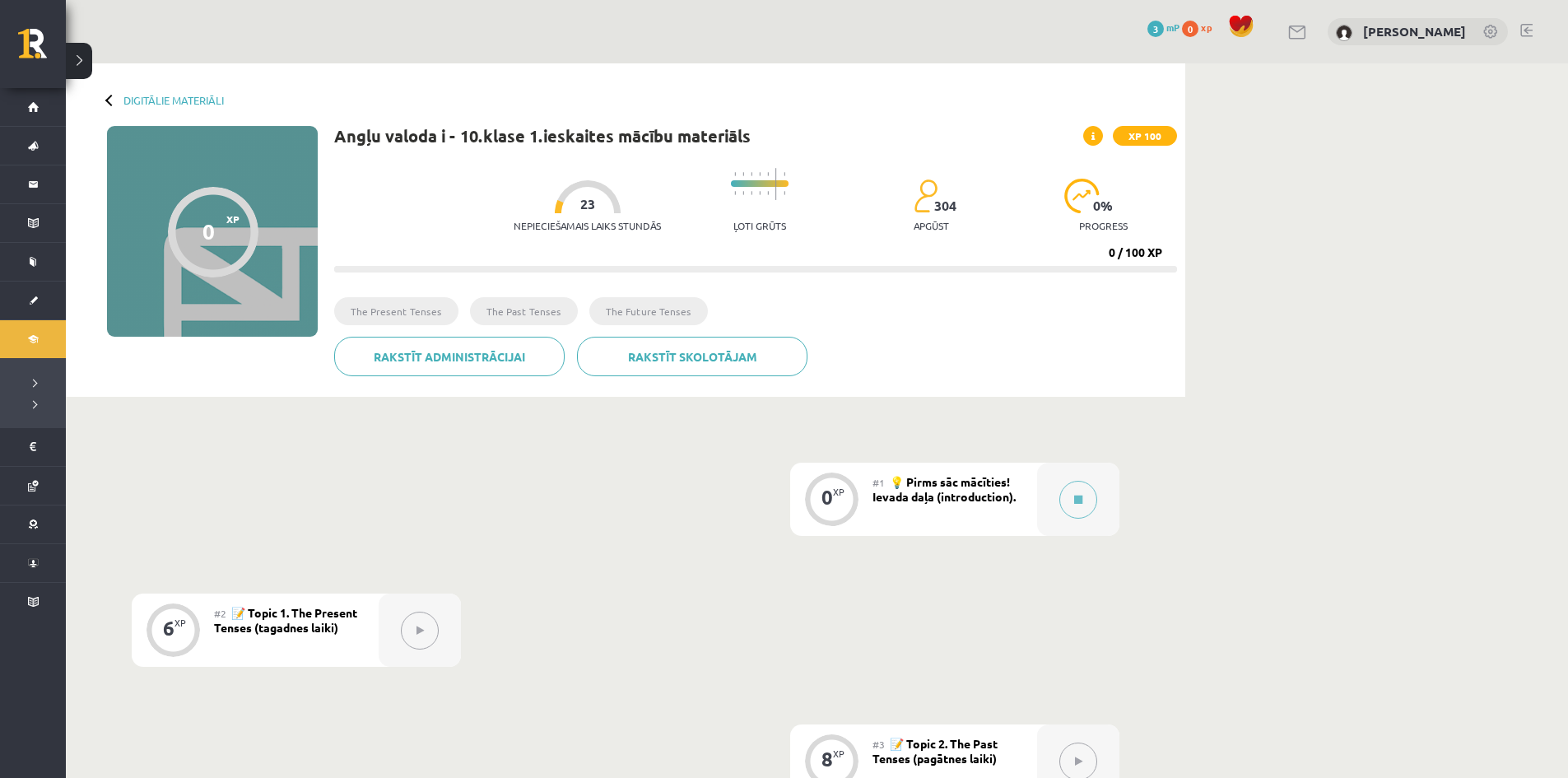
click at [998, 496] on span "💡 Pirms sāc mācīties! Ievada daļa (introduction)." at bounding box center [944, 489] width 143 height 29
click at [1056, 500] on div at bounding box center [1078, 499] width 82 height 73
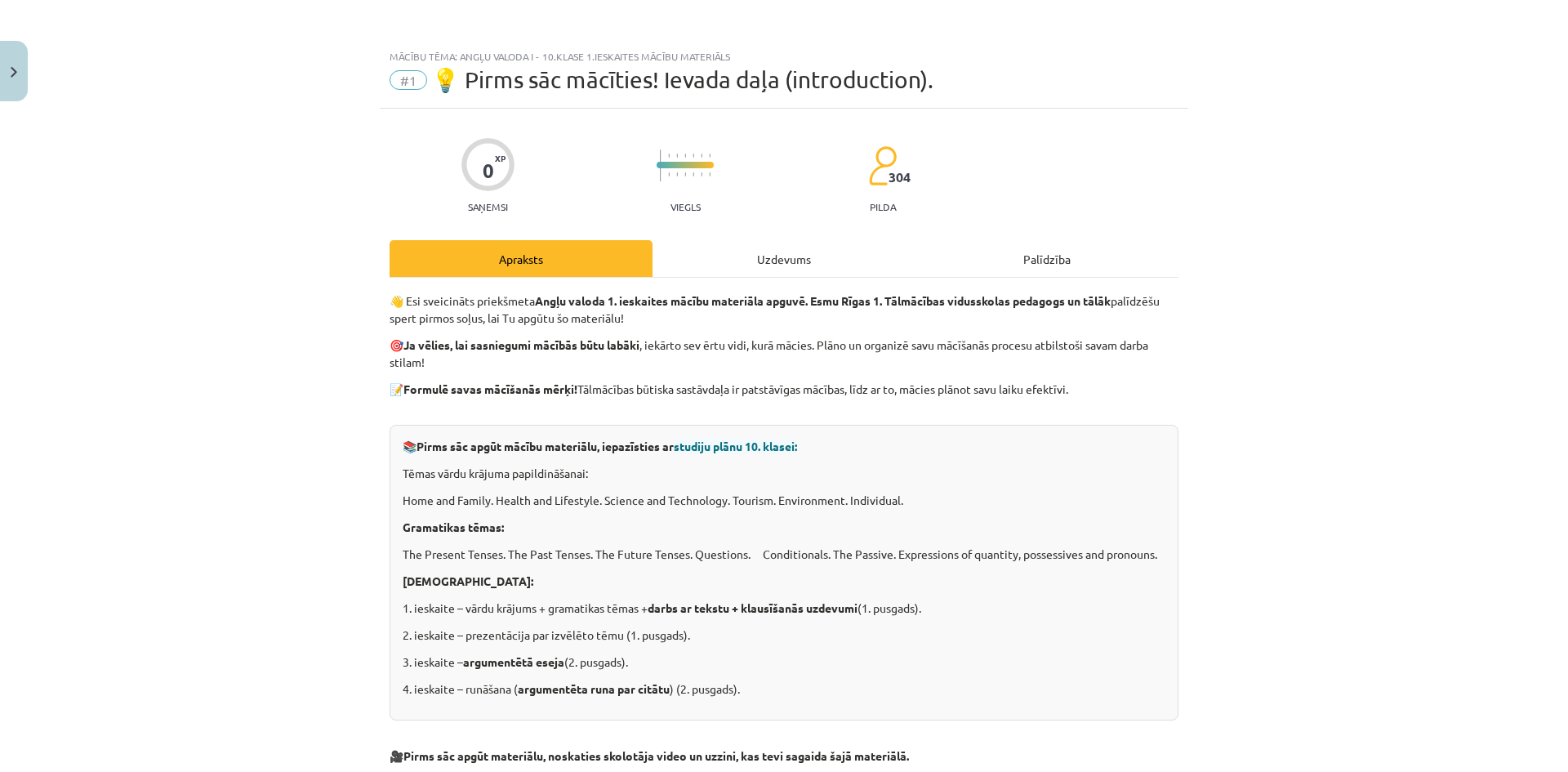
click at [758, 249] on div "Uzdevums" at bounding box center [783, 258] width 263 height 37
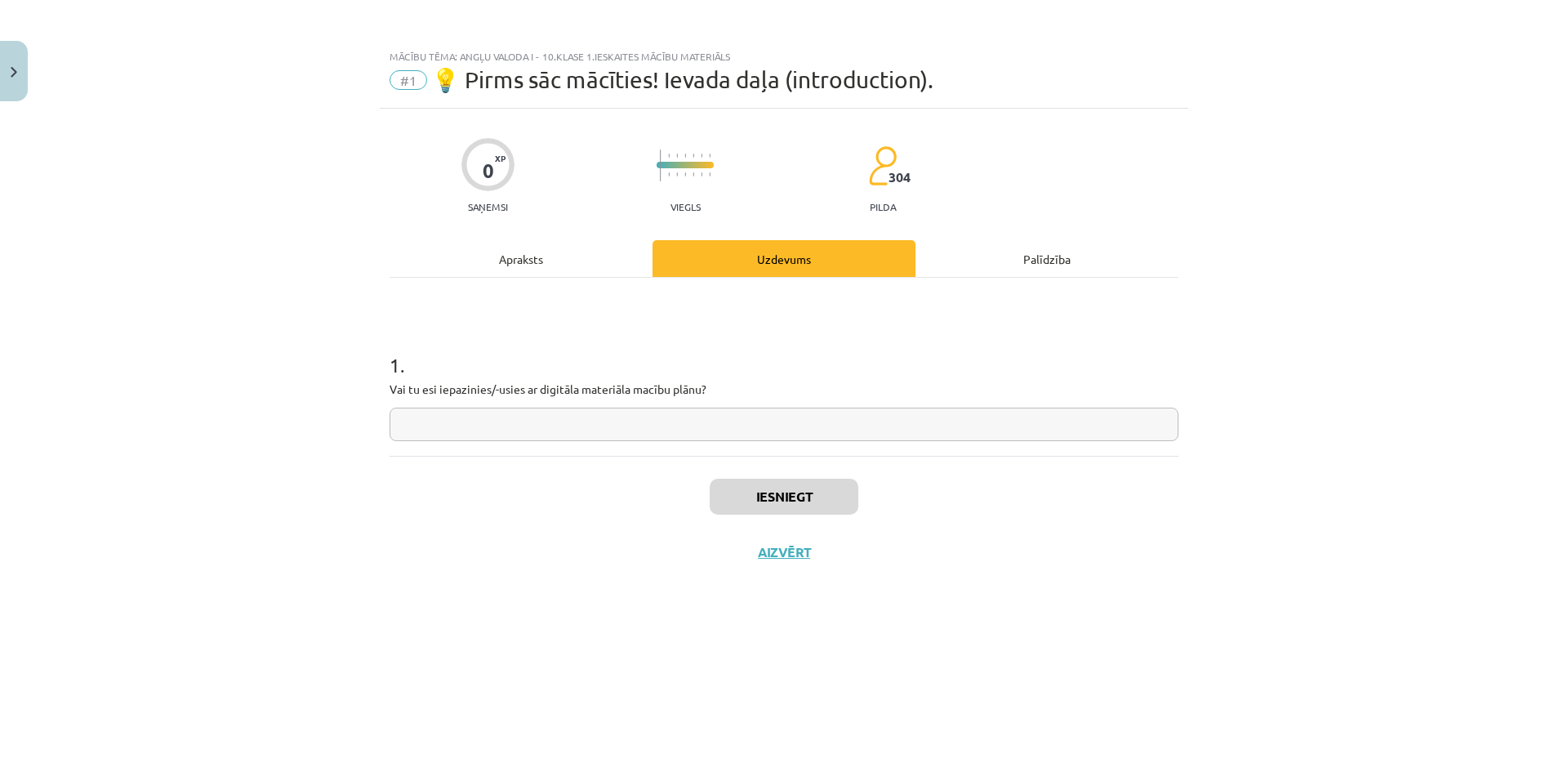
click at [619, 428] on input "text" at bounding box center [784, 424] width 788 height 33
type input "**"
click at [841, 500] on button "Iesniegt" at bounding box center [783, 496] width 148 height 36
drag, startPoint x: 907, startPoint y: 198, endPoint x: 919, endPoint y: 179, distance: 22.5
click at [921, 197] on div "0 XP Saņemsi Viegls 304 pilda" at bounding box center [784, 170] width 788 height 84
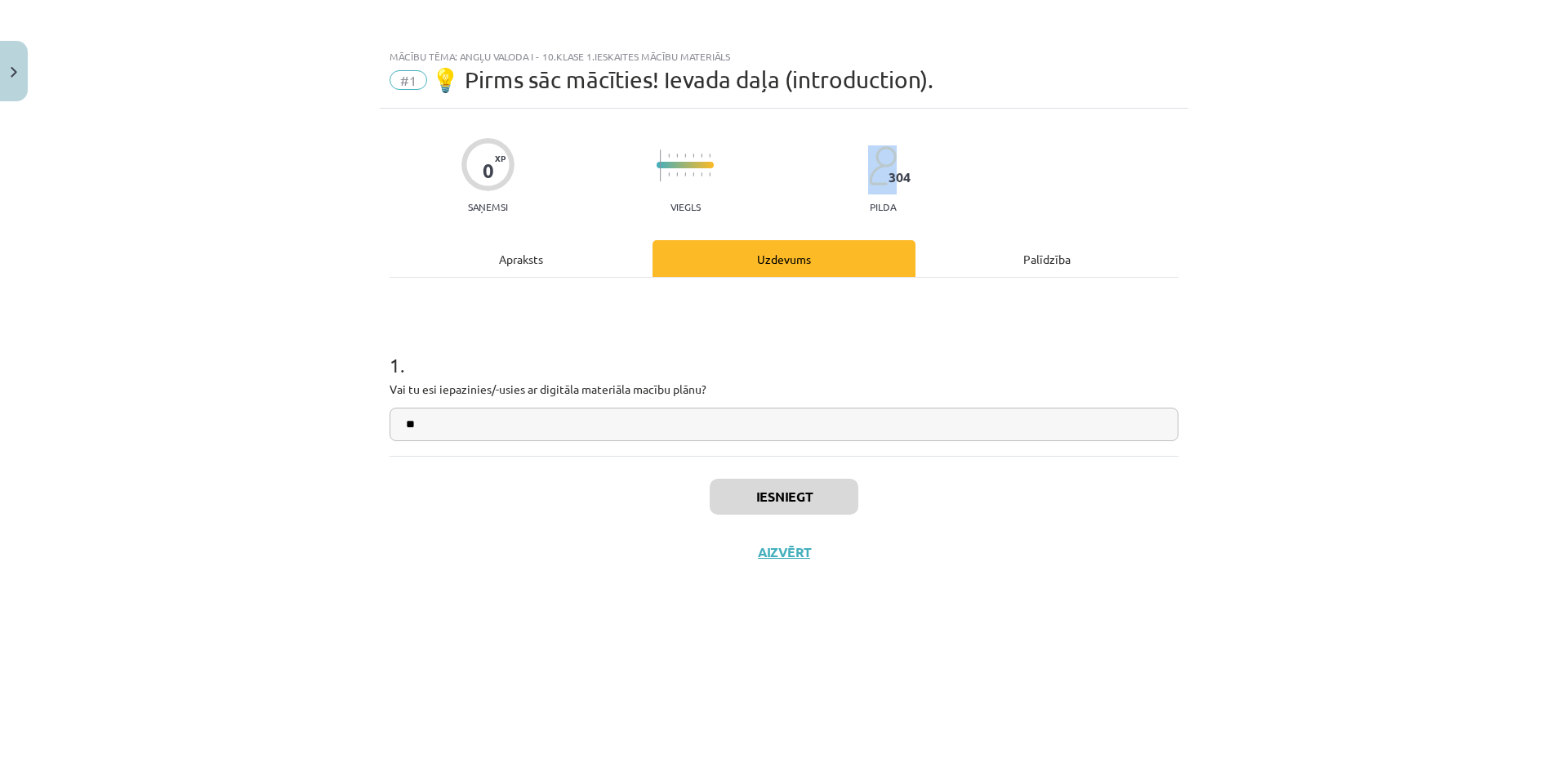
drag, startPoint x: 892, startPoint y: 176, endPoint x: 918, endPoint y: 181, distance: 26.5
click at [918, 179] on div "0 XP Saņemsi Viegls 304 pilda" at bounding box center [784, 170] width 788 height 84
click at [780, 496] on button "Iesniegt" at bounding box center [783, 496] width 148 height 36
click at [788, 502] on button "Iesniegt" at bounding box center [783, 496] width 148 height 36
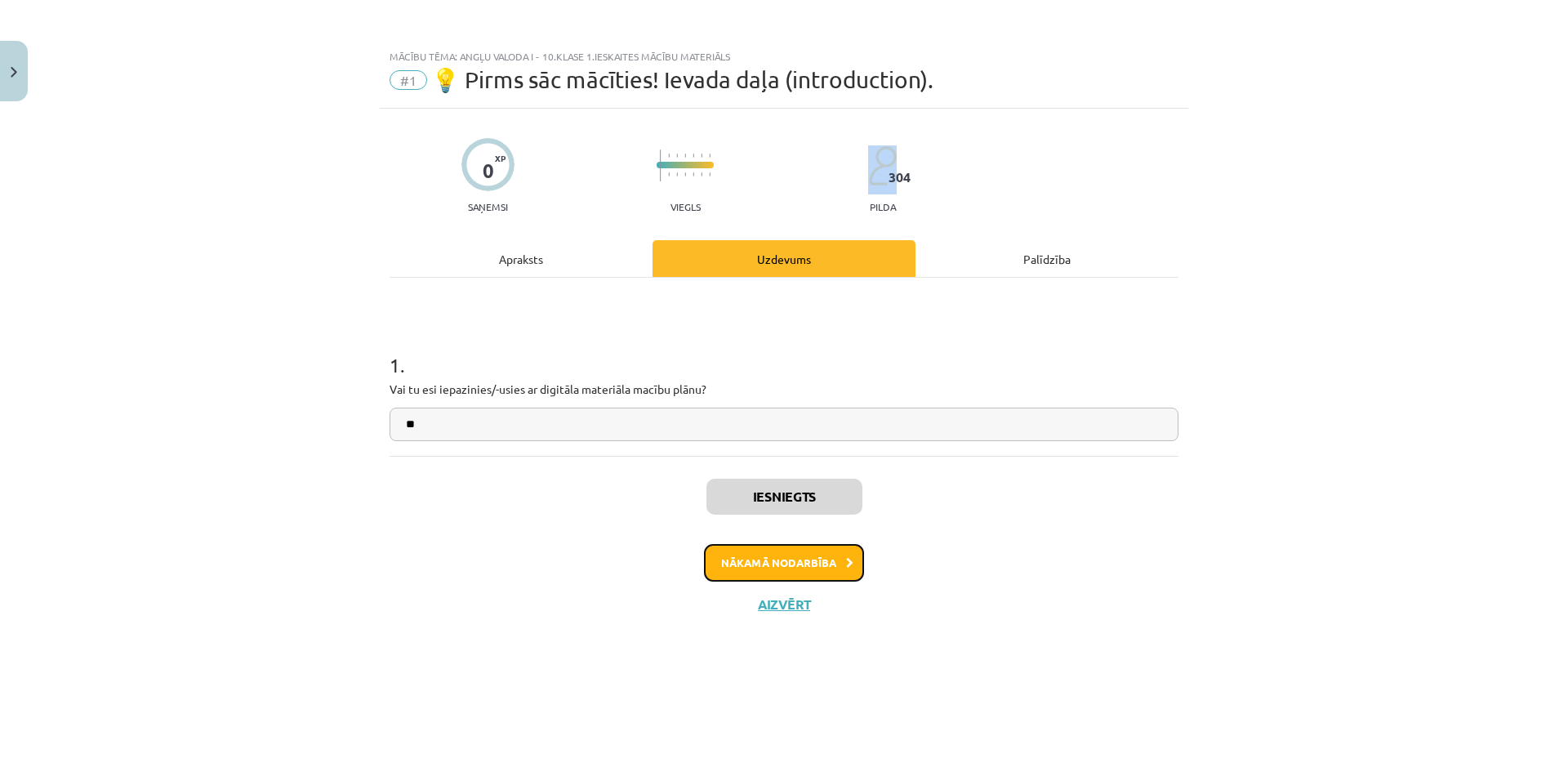
click at [775, 569] on button "Nākamā nodarbība" at bounding box center [784, 562] width 160 height 38
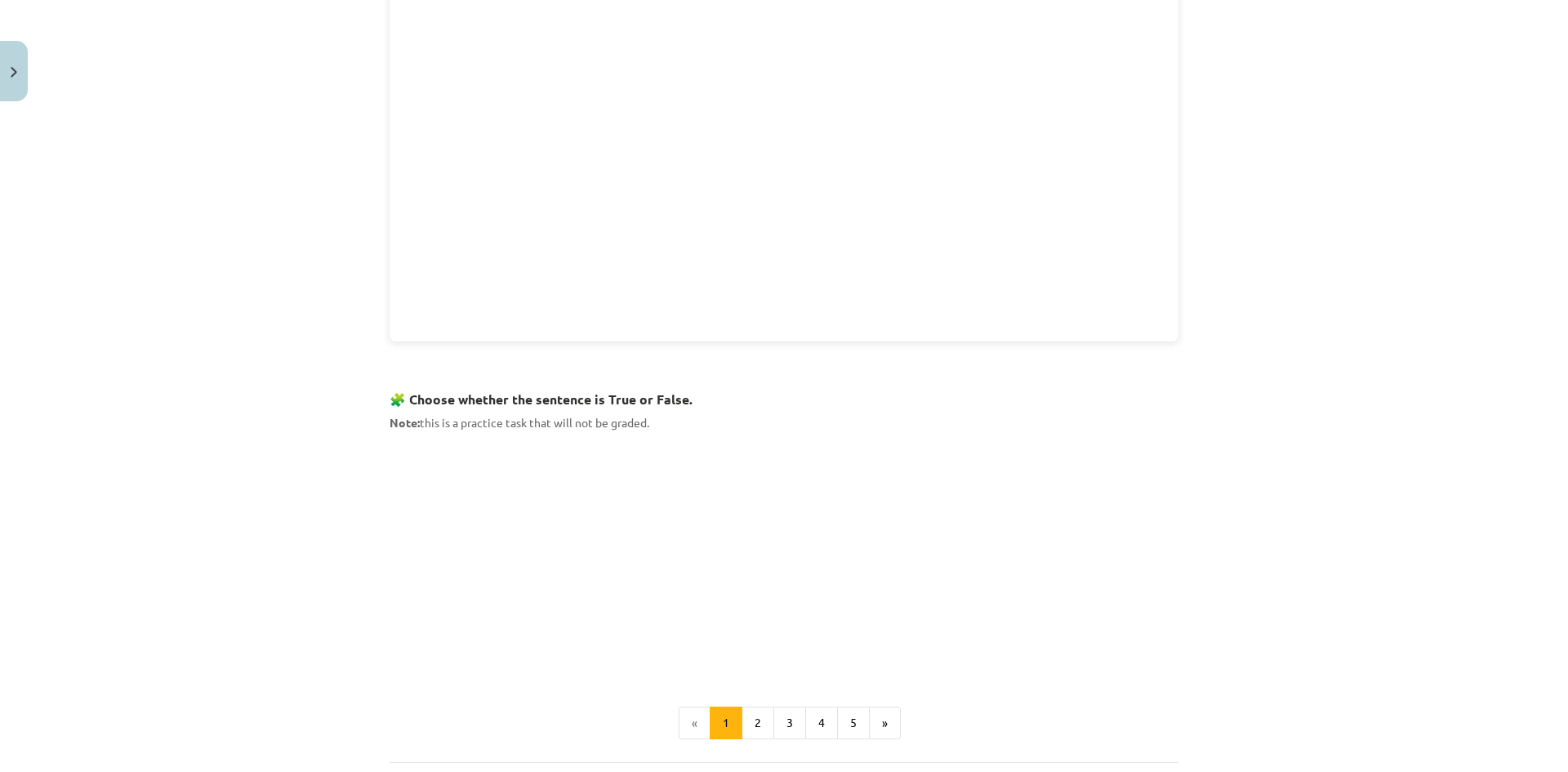
scroll to position [878, 0]
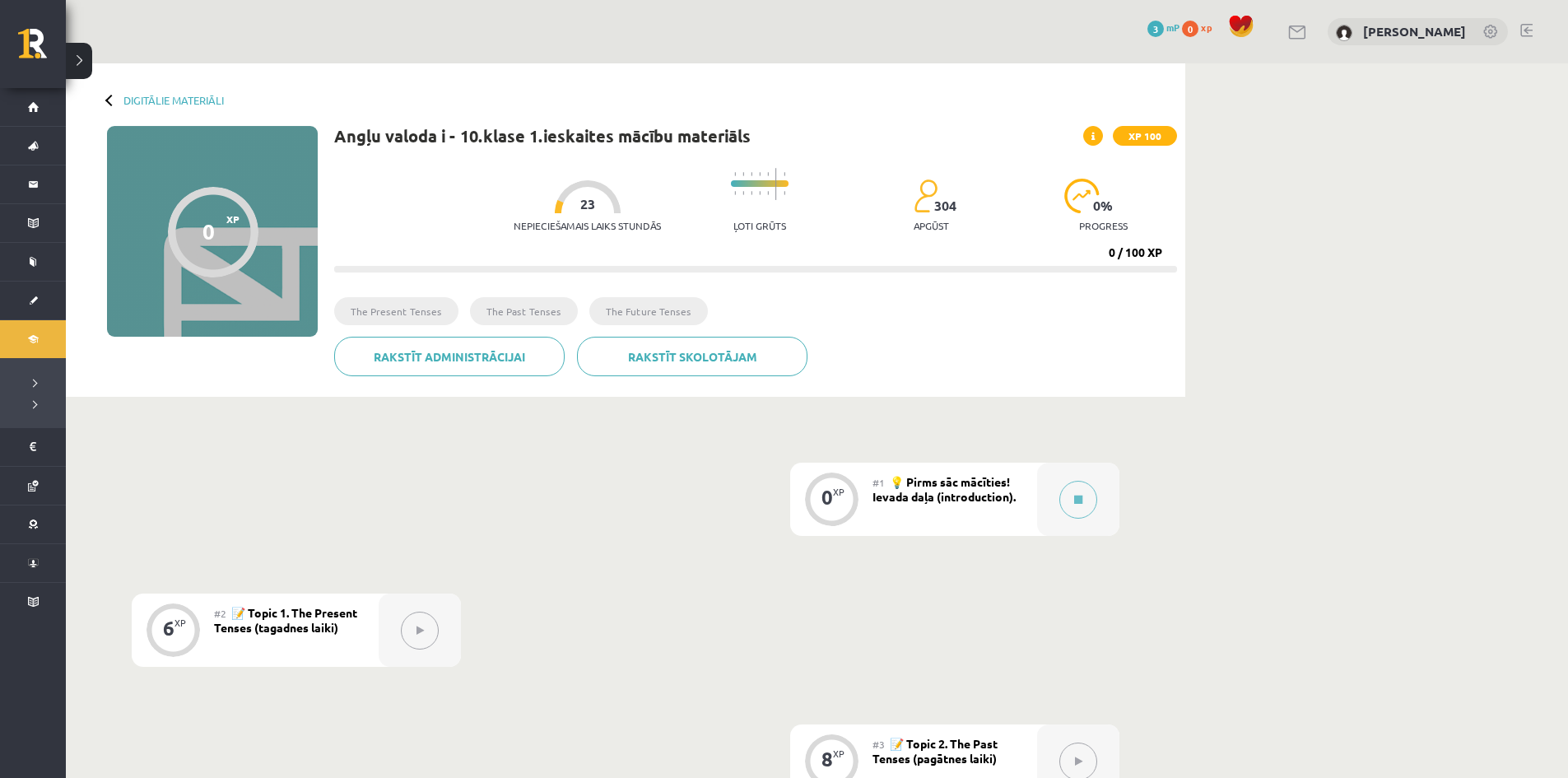
click at [961, 494] on span "💡 Pirms sāc mācīties! Ievada daļa (introduction)." at bounding box center [944, 489] width 143 height 29
click at [1045, 477] on div at bounding box center [1078, 499] width 82 height 73
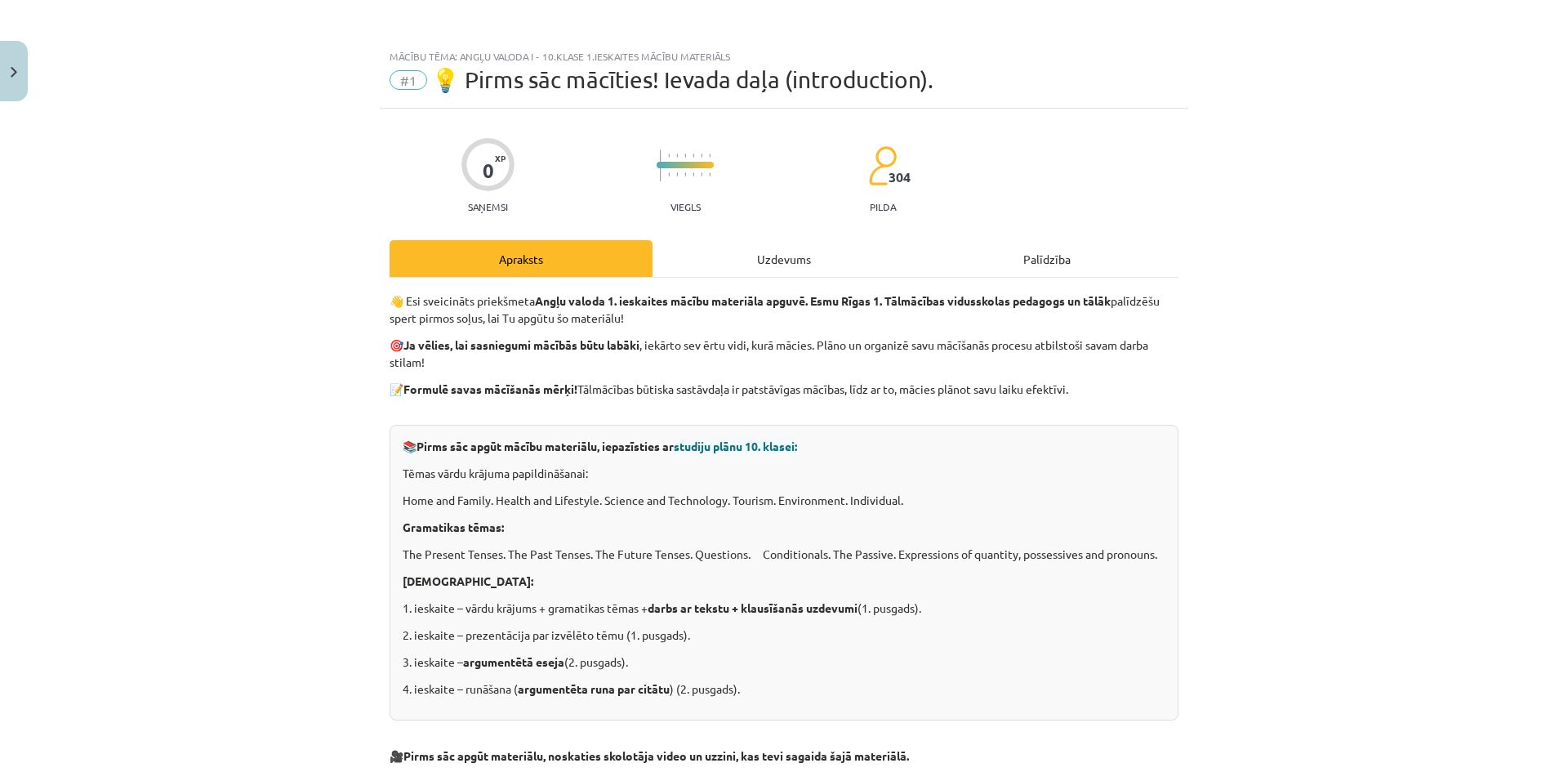
click at [746, 244] on div "Uzdevums" at bounding box center [783, 258] width 263 height 37
